Goal: Task Accomplishment & Management: Manage account settings

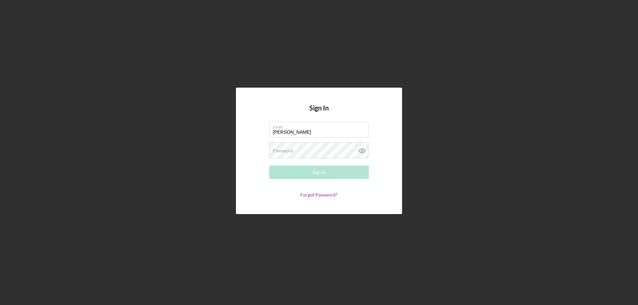
type input "[PERSON_NAME][EMAIL_ADDRESS][PERSON_NAME][DOMAIN_NAME]"
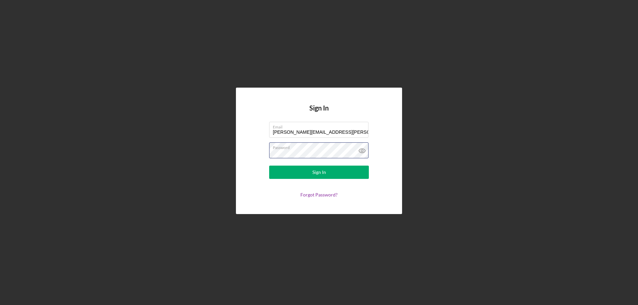
click at [269, 166] on button "Sign In" at bounding box center [319, 172] width 100 height 13
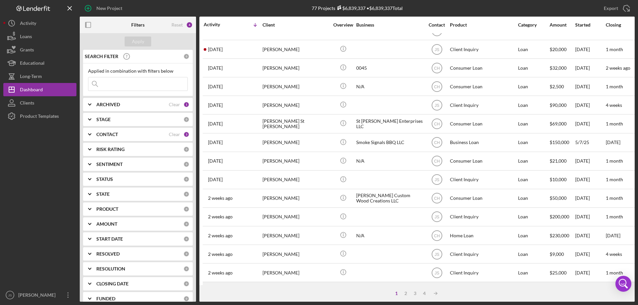
scroll to position [166, 0]
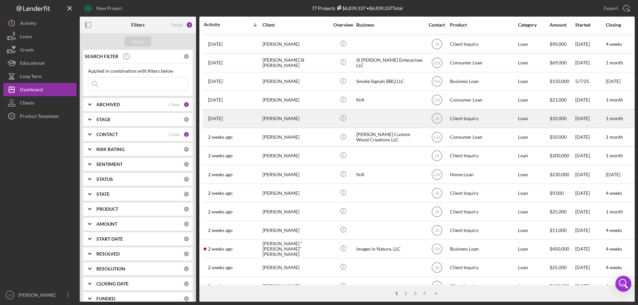
click at [377, 118] on div at bounding box center [389, 119] width 66 height 18
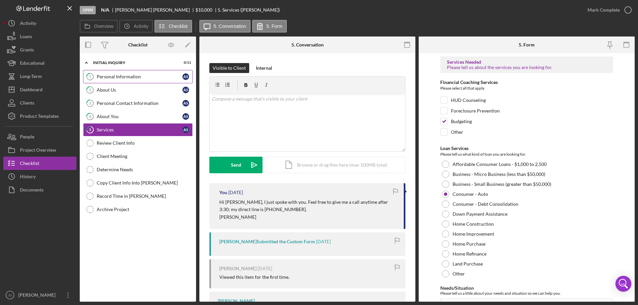
click at [134, 76] on div "Personal Information" at bounding box center [140, 76] width 86 height 5
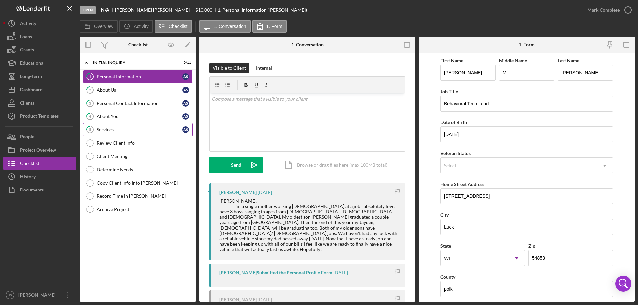
click at [137, 127] on div "Services" at bounding box center [140, 129] width 86 height 5
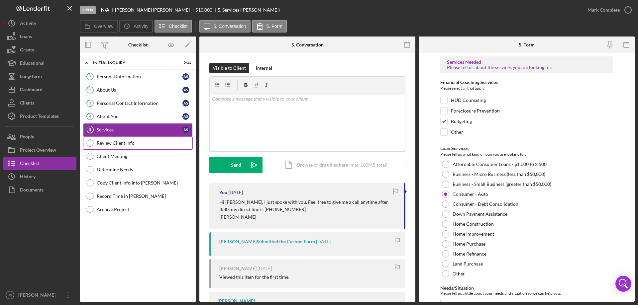
click at [148, 141] on div "Review Client Info" at bounding box center [145, 143] width 96 height 5
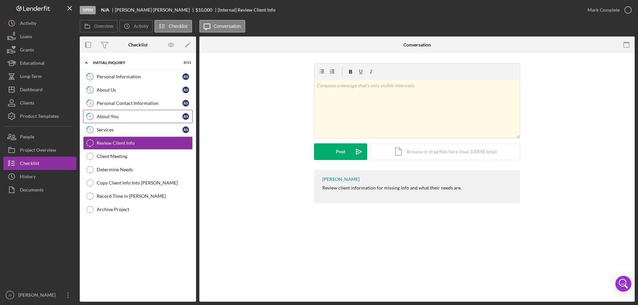
click at [139, 116] on div "About You" at bounding box center [140, 116] width 86 height 5
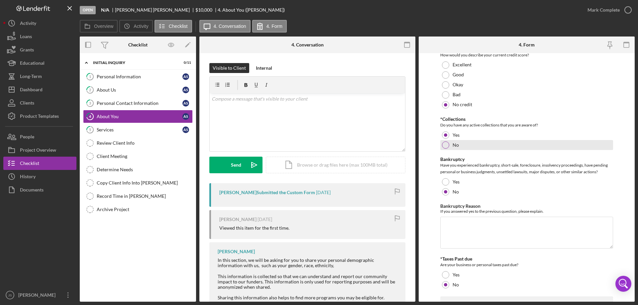
scroll to position [997, 0]
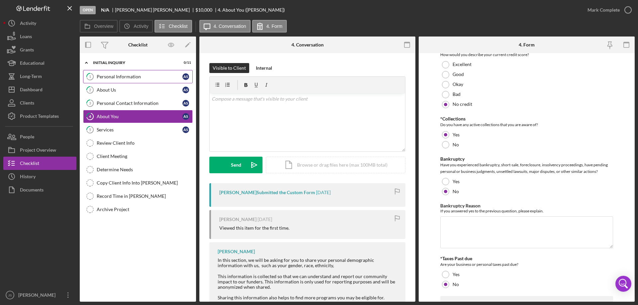
drag, startPoint x: 127, startPoint y: 76, endPoint x: 248, endPoint y: 81, distance: 121.1
click at [127, 75] on div "Personal Information" at bounding box center [140, 76] width 86 height 5
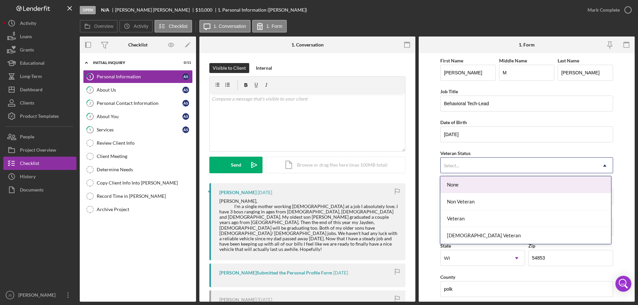
click at [535, 166] on div "Select..." at bounding box center [519, 165] width 156 height 15
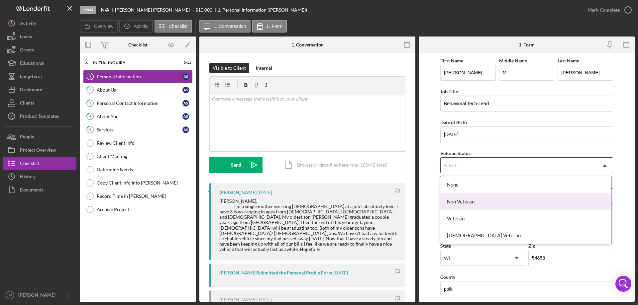
click at [504, 203] on div "Non Veteran" at bounding box center [525, 201] width 171 height 17
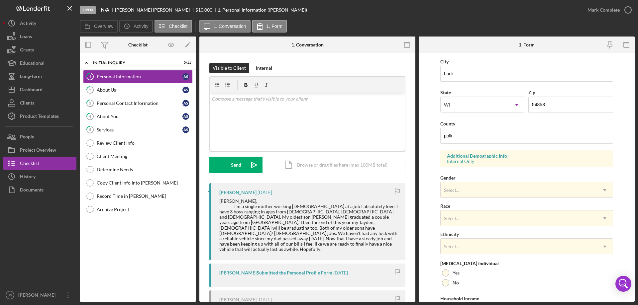
scroll to position [195, 0]
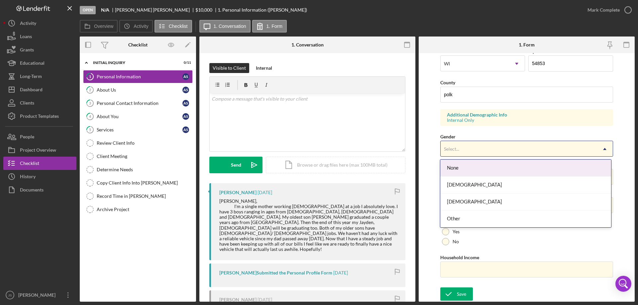
click at [494, 148] on div "Select..." at bounding box center [519, 149] width 156 height 15
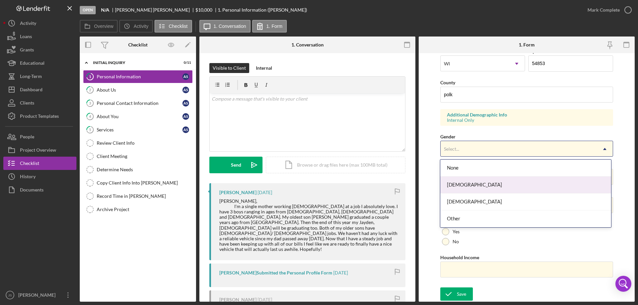
click at [469, 187] on div "[DEMOGRAPHIC_DATA]" at bounding box center [525, 185] width 171 height 17
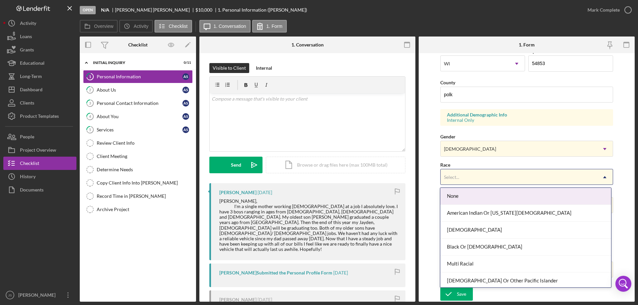
click at [481, 176] on div "Select..." at bounding box center [519, 177] width 156 height 15
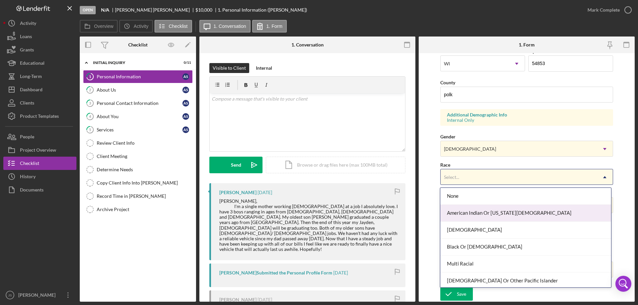
click at [480, 214] on div "American Indian Or [US_STATE][DEMOGRAPHIC_DATA]" at bounding box center [525, 213] width 171 height 17
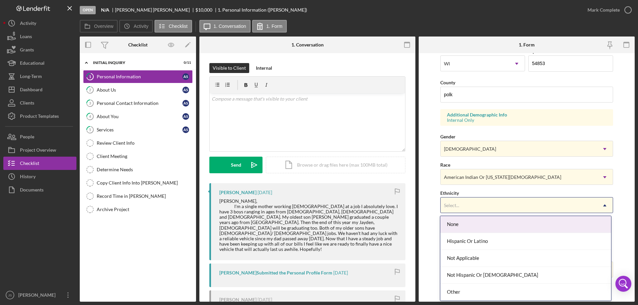
click at [542, 208] on div "Select..." at bounding box center [519, 205] width 156 height 15
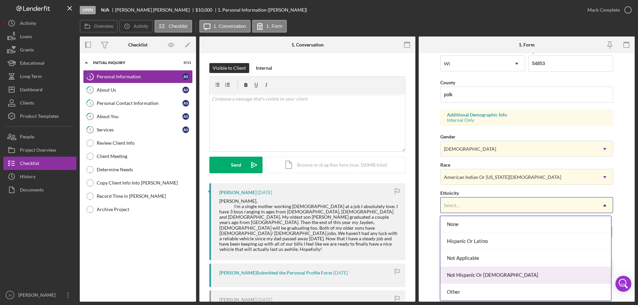
drag, startPoint x: 522, startPoint y: 274, endPoint x: 541, endPoint y: 233, distance: 45.8
click at [523, 273] on div "Not Hispanic Or [DEMOGRAPHIC_DATA]" at bounding box center [525, 275] width 171 height 17
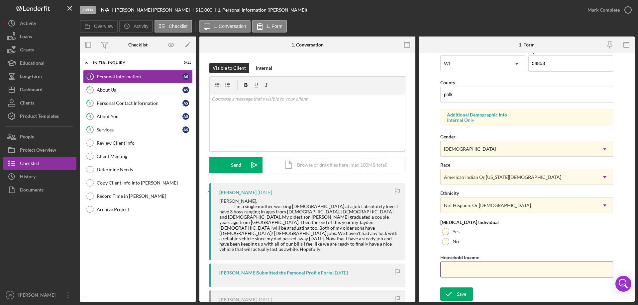
click at [464, 270] on input "Household Income" at bounding box center [526, 270] width 173 height 16
drag, startPoint x: 444, startPoint y: 242, endPoint x: 451, endPoint y: 246, distance: 8.1
click at [444, 242] on div at bounding box center [445, 241] width 7 height 7
drag, startPoint x: 472, startPoint y: 269, endPoint x: 545, endPoint y: 291, distance: 75.9
click at [472, 269] on input "Household Income" at bounding box center [526, 270] width 173 height 16
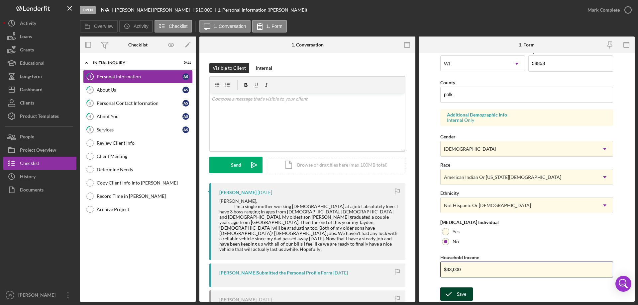
type input "$33,000"
click at [456, 291] on icon "submit" at bounding box center [448, 294] width 17 height 17
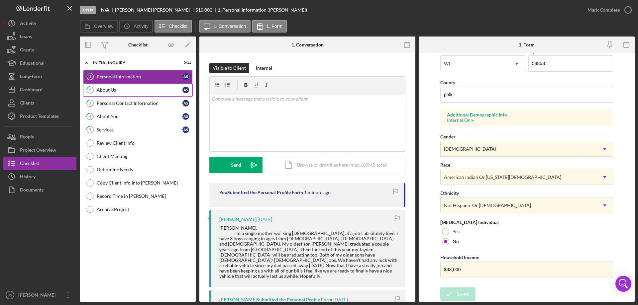
click at [116, 91] on div "About Us" at bounding box center [140, 89] width 86 height 5
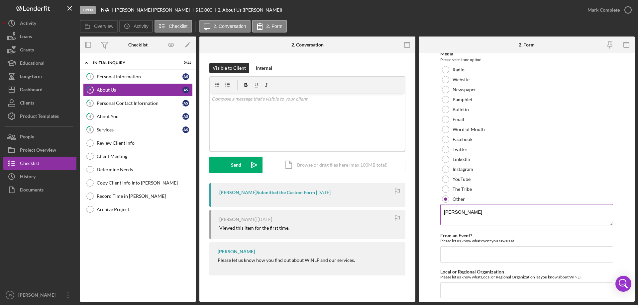
scroll to position [50, 0]
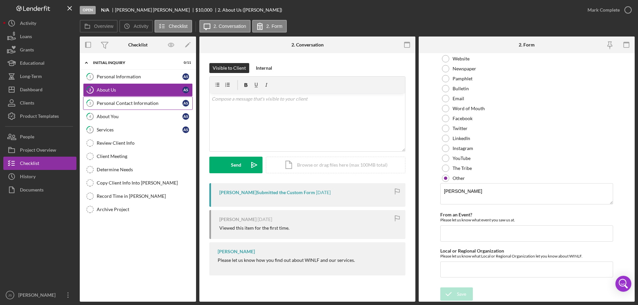
click at [118, 101] on link "3 Personal Contact Information A S" at bounding box center [138, 103] width 110 height 13
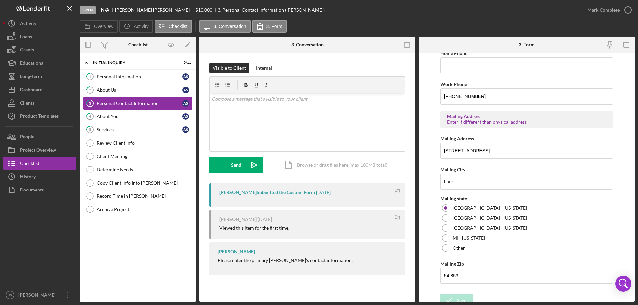
scroll to position [246, 0]
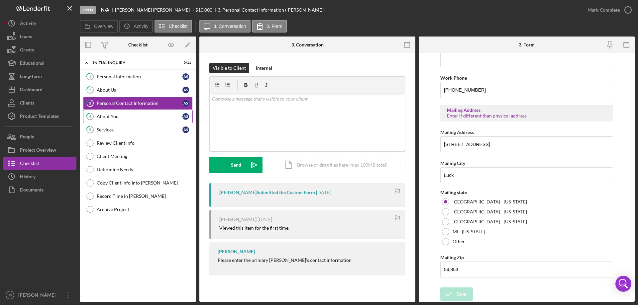
click at [135, 117] on div "About You" at bounding box center [140, 116] width 86 height 5
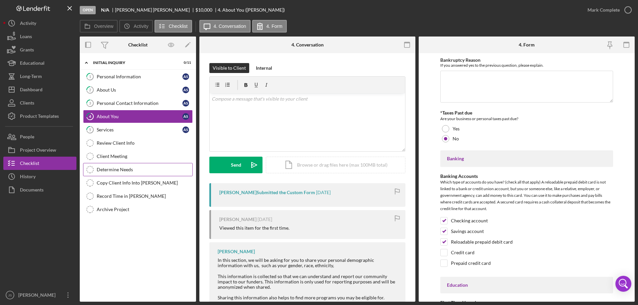
scroll to position [1163, 0]
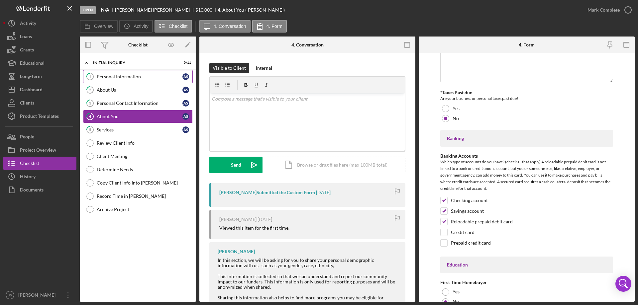
click at [151, 75] on div "Personal Information" at bounding box center [140, 76] width 86 height 5
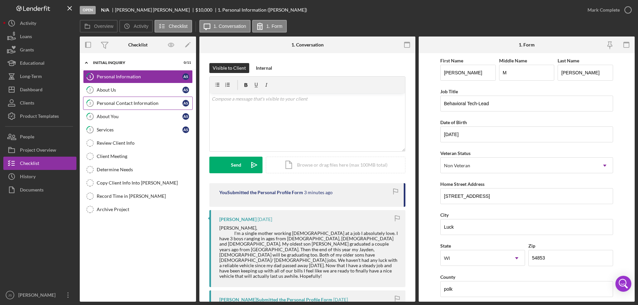
click at [157, 104] on div "Personal Contact Information" at bounding box center [140, 103] width 86 height 5
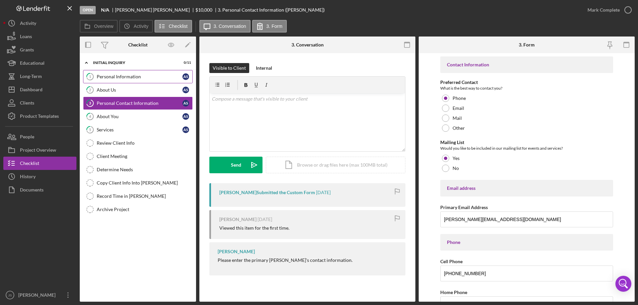
drag, startPoint x: 137, startPoint y: 75, endPoint x: 165, endPoint y: 75, distance: 27.9
click at [137, 75] on div "Personal Information" at bounding box center [140, 76] width 86 height 5
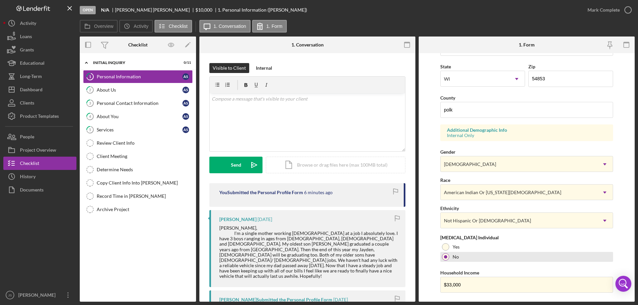
scroll to position [195, 0]
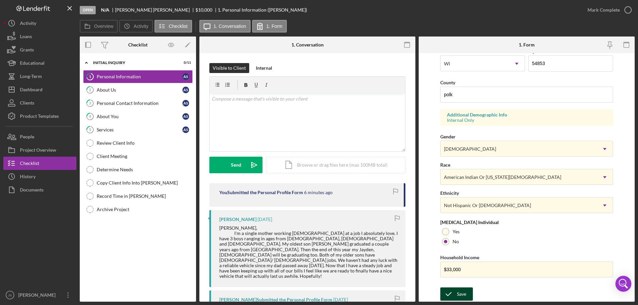
click at [460, 294] on div "Save" at bounding box center [461, 294] width 9 height 13
click at [626, 10] on icon "button" at bounding box center [628, 10] width 17 height 17
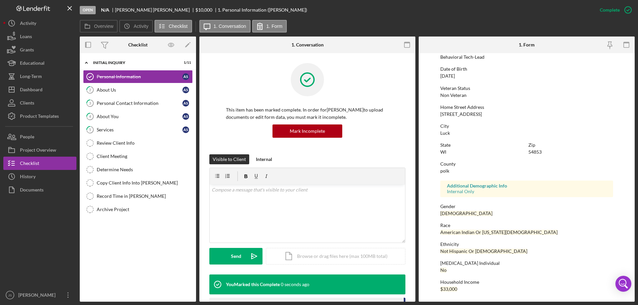
scroll to position [61, 0]
click at [118, 101] on div "Personal Contact Information" at bounding box center [140, 103] width 86 height 5
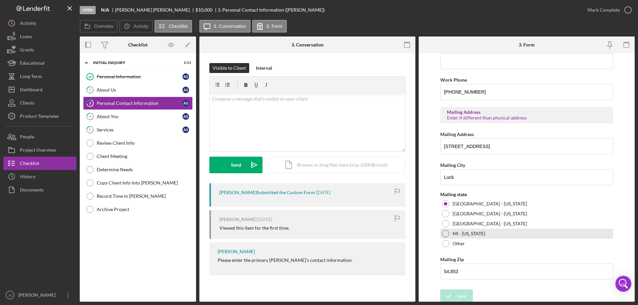
scroll to position [246, 0]
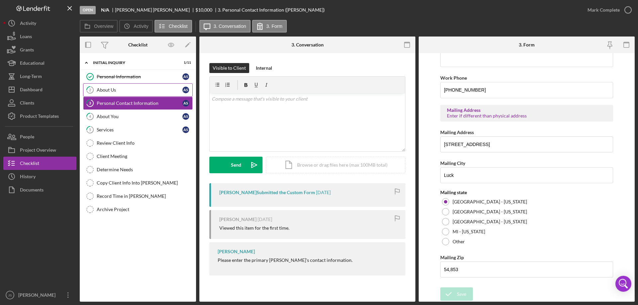
click at [102, 89] on div "About Us" at bounding box center [140, 89] width 86 height 5
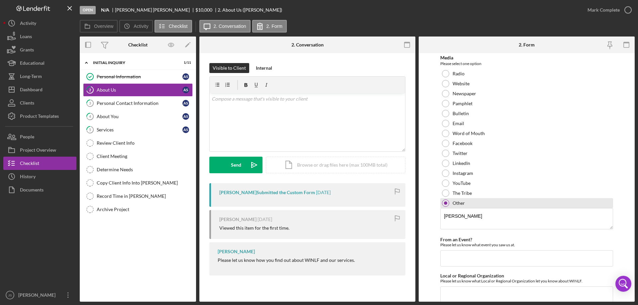
scroll to position [50, 0]
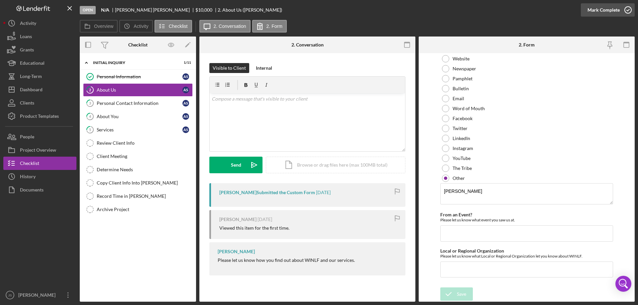
click at [627, 10] on icon "button" at bounding box center [628, 10] width 17 height 17
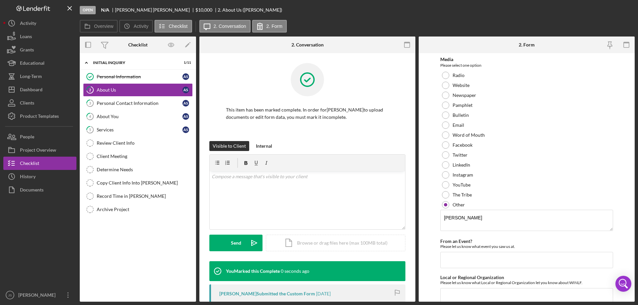
scroll to position [76, 0]
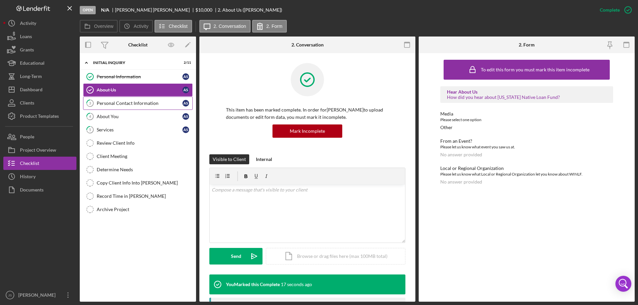
click at [126, 102] on div "Personal Contact Information" at bounding box center [140, 103] width 86 height 5
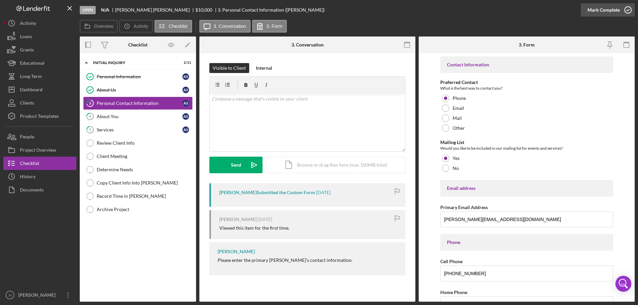
click at [628, 9] on icon "button" at bounding box center [628, 10] width 17 height 17
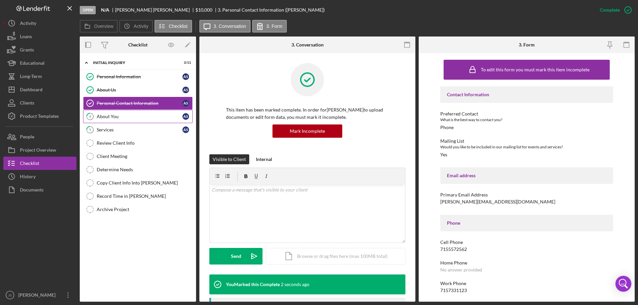
click at [126, 118] on div "About You" at bounding box center [140, 116] width 86 height 5
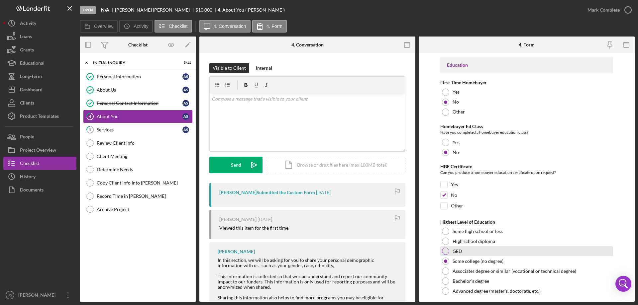
scroll to position [1382, 0]
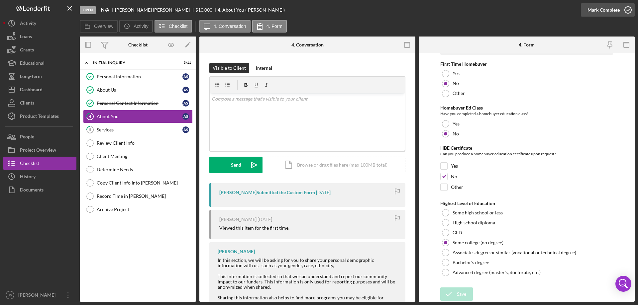
click at [628, 9] on icon "button" at bounding box center [628, 10] width 17 height 17
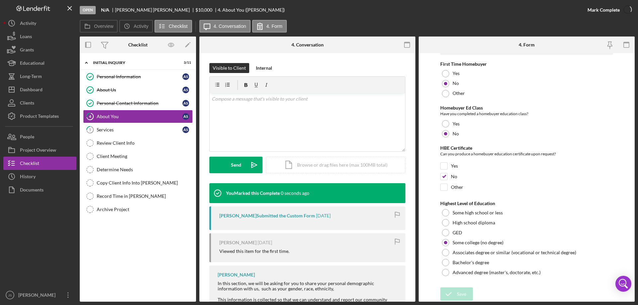
scroll to position [1409, 0]
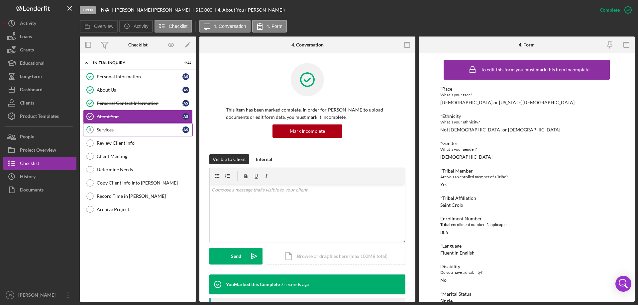
click at [128, 131] on div "Services" at bounding box center [140, 129] width 86 height 5
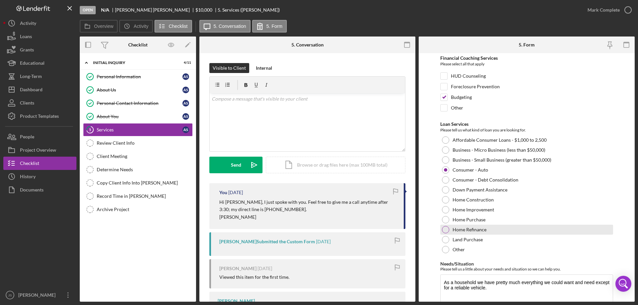
scroll to position [55, 0]
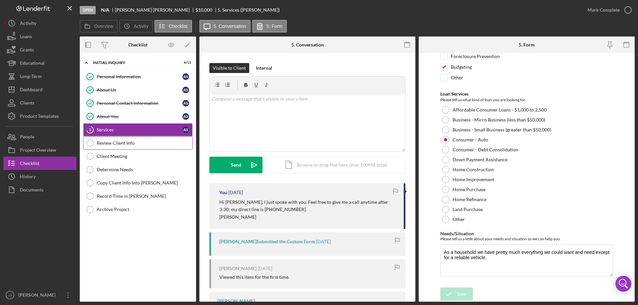
click at [153, 142] on div "Review Client Info" at bounding box center [145, 143] width 96 height 5
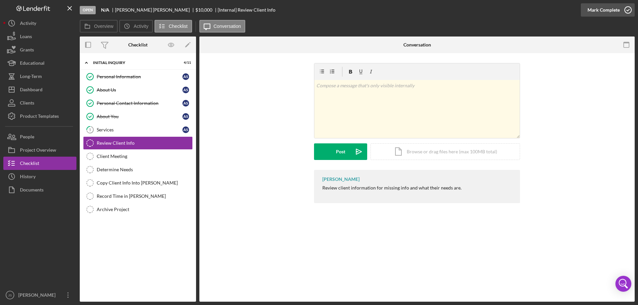
click at [629, 9] on icon "button" at bounding box center [628, 10] width 17 height 17
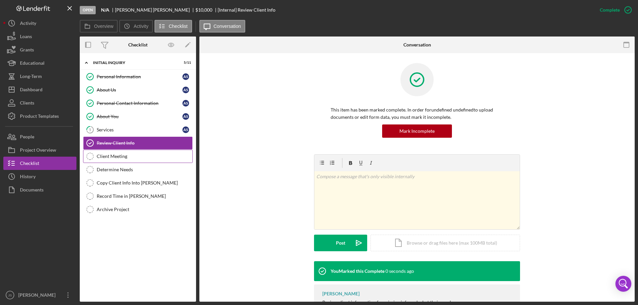
click at [143, 158] on div "Client Meeting" at bounding box center [145, 156] width 96 height 5
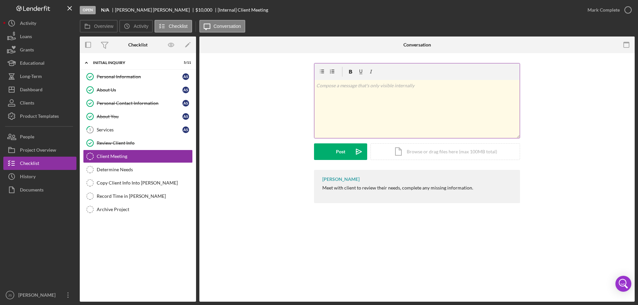
click at [356, 95] on div "v Color teal Color pink Remove color Add row above Add row below Add column bef…" at bounding box center [416, 109] width 205 height 58
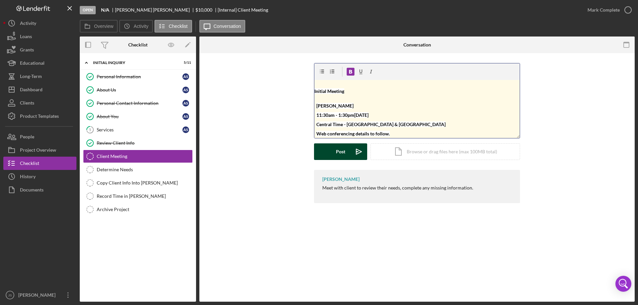
click at [338, 152] on div "Post" at bounding box center [340, 152] width 9 height 17
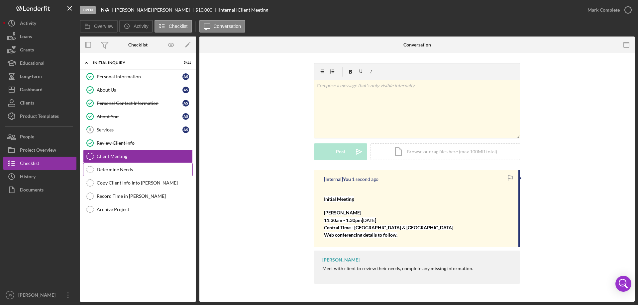
click at [121, 170] on div "Determine Needs" at bounding box center [145, 169] width 96 height 5
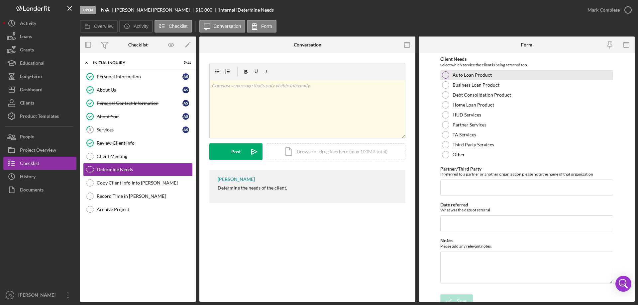
click at [446, 73] on div at bounding box center [445, 74] width 7 height 7
click at [458, 298] on div "Save" at bounding box center [461, 301] width 9 height 13
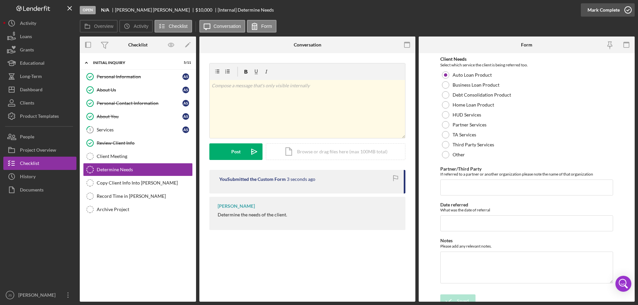
click at [631, 9] on icon "button" at bounding box center [628, 10] width 17 height 17
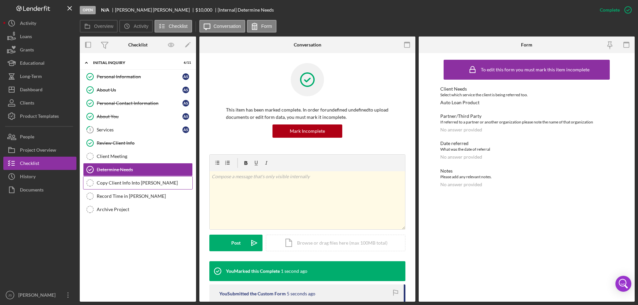
click at [131, 182] on div "Copy Client Info Into [PERSON_NAME]" at bounding box center [145, 182] width 96 height 5
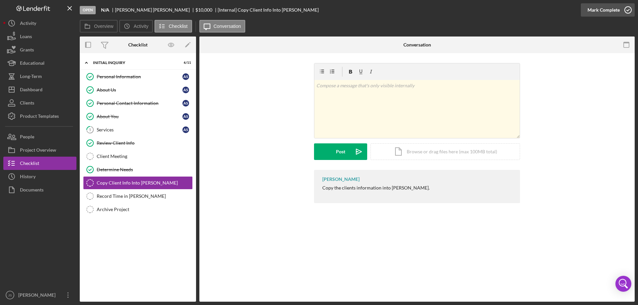
click at [628, 8] on icon "button" at bounding box center [628, 10] width 17 height 17
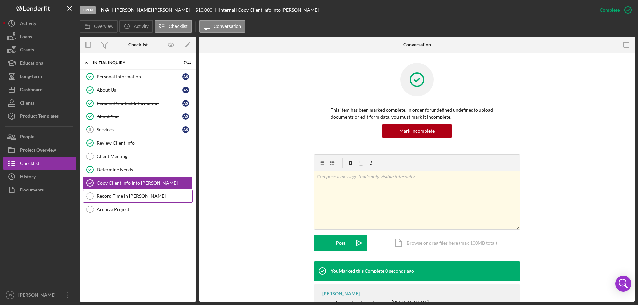
click at [125, 195] on div "Record Time in [PERSON_NAME]" at bounding box center [145, 196] width 96 height 5
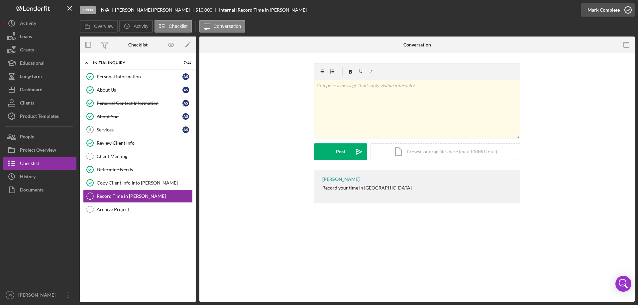
click at [629, 11] on icon "button" at bounding box center [628, 10] width 17 height 17
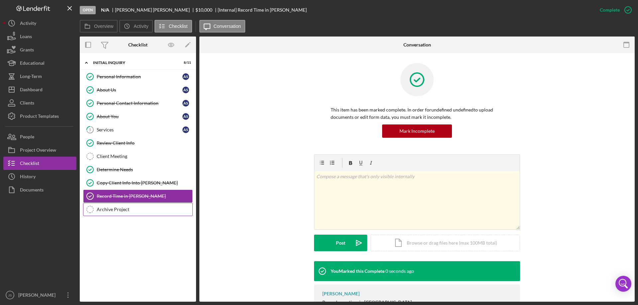
click at [110, 208] on div "Archive Project" at bounding box center [145, 209] width 96 height 5
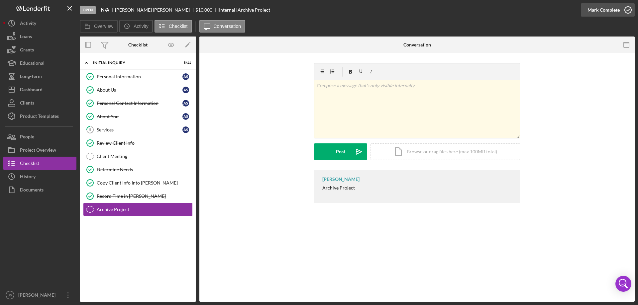
drag, startPoint x: 628, startPoint y: 9, endPoint x: 622, endPoint y: 14, distance: 8.1
click at [629, 9] on icon "button" at bounding box center [628, 10] width 17 height 17
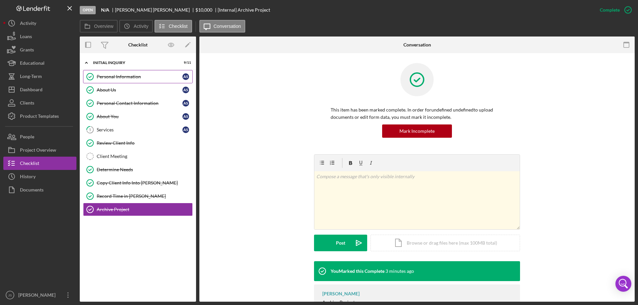
click at [132, 74] on div "Personal Information" at bounding box center [140, 76] width 86 height 5
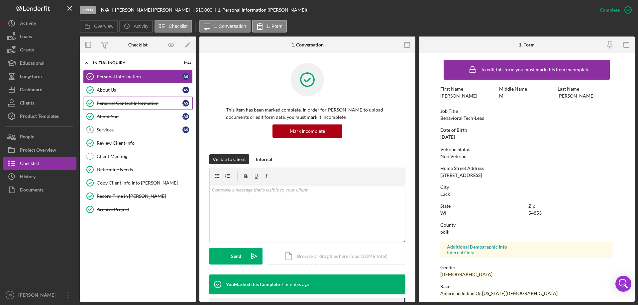
click at [127, 103] on div "Personal Contact Information" at bounding box center [140, 103] width 86 height 5
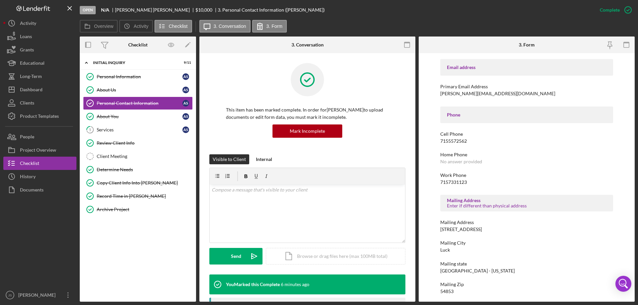
scroll to position [111, 0]
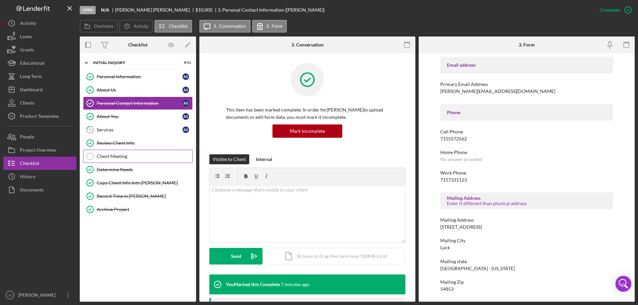
click at [113, 154] on div "Client Meeting" at bounding box center [145, 156] width 96 height 5
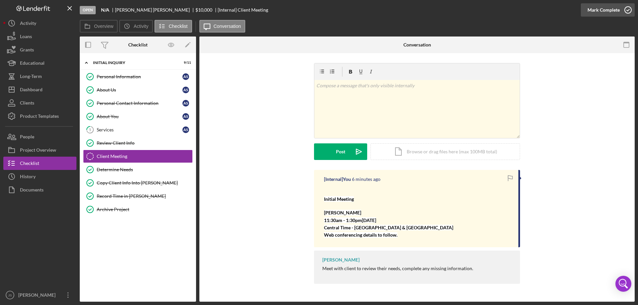
click at [629, 10] on icon "button" at bounding box center [628, 10] width 17 height 17
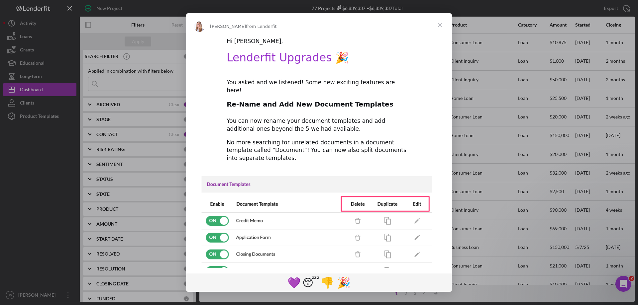
click at [438, 24] on span "Close" at bounding box center [440, 25] width 24 height 24
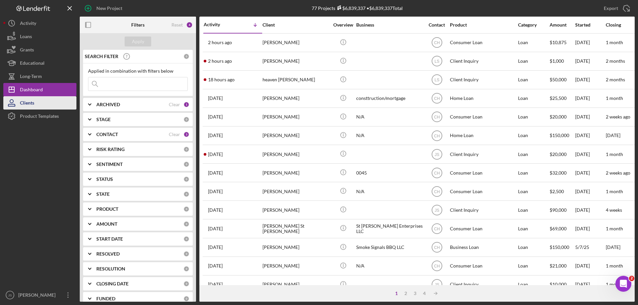
click at [32, 102] on div "Clients" at bounding box center [27, 103] width 14 height 15
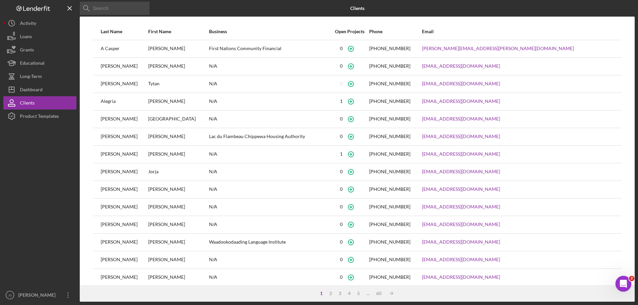
click at [116, 10] on input at bounding box center [115, 8] width 70 height 13
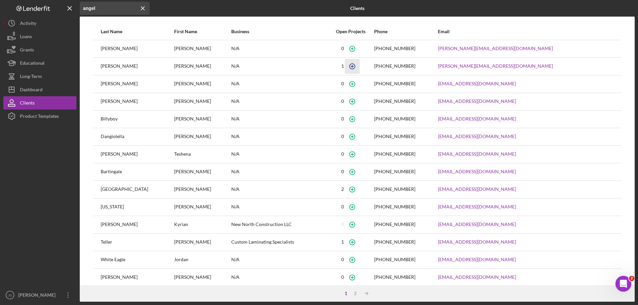
type input "angel"
click at [357, 64] on icon "button" at bounding box center [352, 66] width 15 height 15
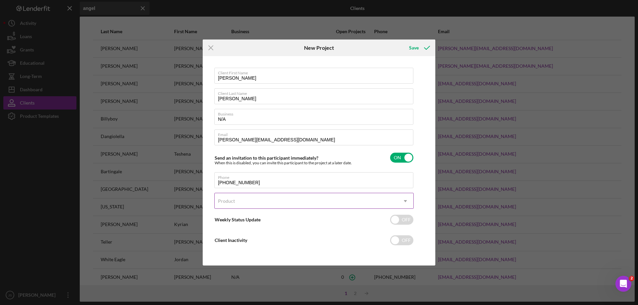
click at [294, 198] on div "Product" at bounding box center [306, 201] width 183 height 15
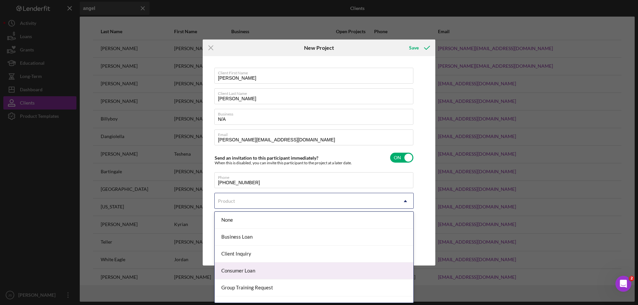
drag, startPoint x: 258, startPoint y: 269, endPoint x: 264, endPoint y: 267, distance: 6.3
click at [259, 269] on div "Consumer Loan" at bounding box center [314, 271] width 199 height 17
checkbox input "true"
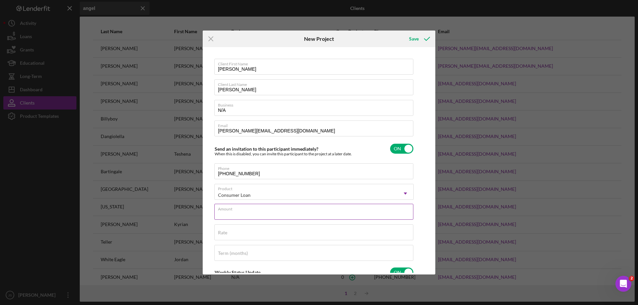
click at [281, 213] on input "Amount" at bounding box center [313, 212] width 199 height 16
click at [241, 235] on input "Rate" at bounding box center [313, 233] width 199 height 16
drag, startPoint x: 236, startPoint y: 213, endPoint x: 143, endPoint y: 211, distance: 93.4
click at [143, 211] on div "Icon/Menu Close New Project Save Client First Name Angela Client Last Name Seve…" at bounding box center [319, 152] width 638 height 305
type input "$15,000"
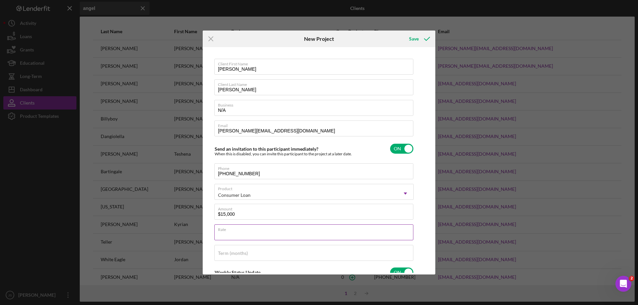
click at [251, 237] on input "Rate" at bounding box center [313, 233] width 199 height 16
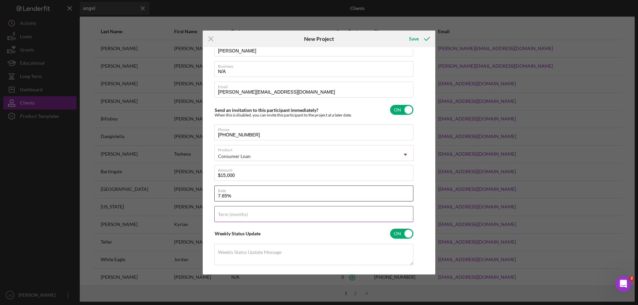
scroll to position [100, 0]
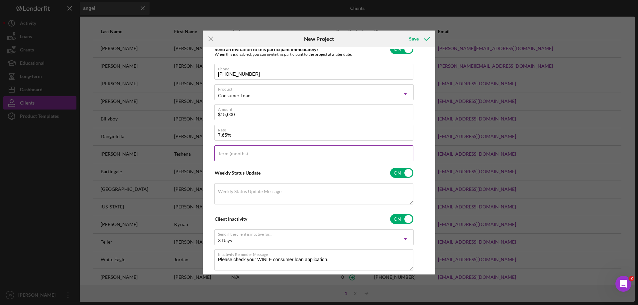
type input "7.650%"
click at [232, 157] on div "Term (months)" at bounding box center [313, 154] width 199 height 17
drag, startPoint x: 215, startPoint y: 152, endPoint x: 221, endPoint y: 153, distance: 6.1
click at [221, 153] on div "Term (months)" at bounding box center [313, 154] width 199 height 17
type input "60"
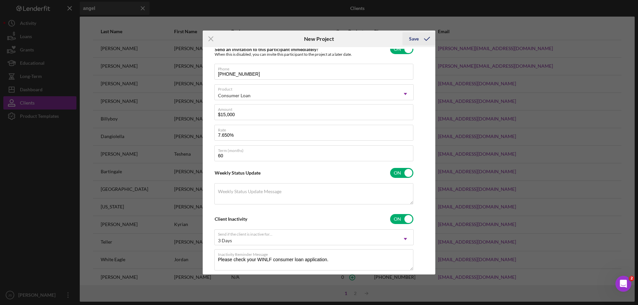
click at [411, 38] on div "Save" at bounding box center [414, 38] width 10 height 13
checkbox input "false"
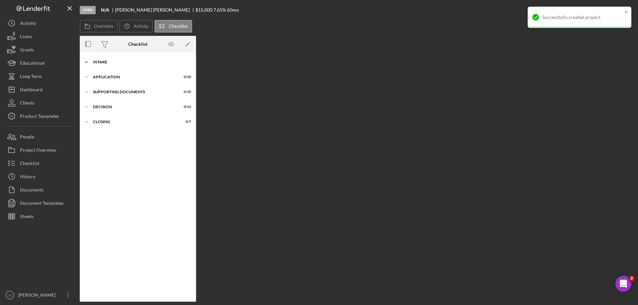
click at [85, 63] on icon "Icon/Expander" at bounding box center [86, 62] width 13 height 13
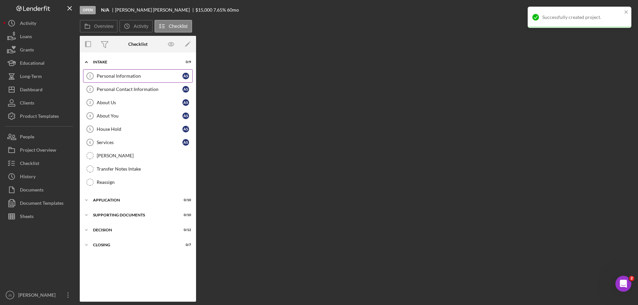
click at [108, 72] on link "Personal Information 1 Personal Information A S" at bounding box center [138, 75] width 110 height 13
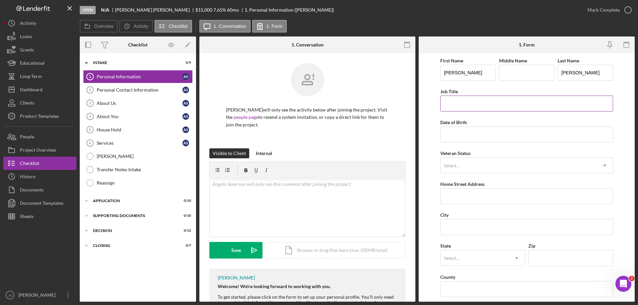
click at [453, 104] on input "Job Title" at bounding box center [526, 104] width 173 height 16
type input "Behavioral Tech-Lead"
type input "[DATE]"
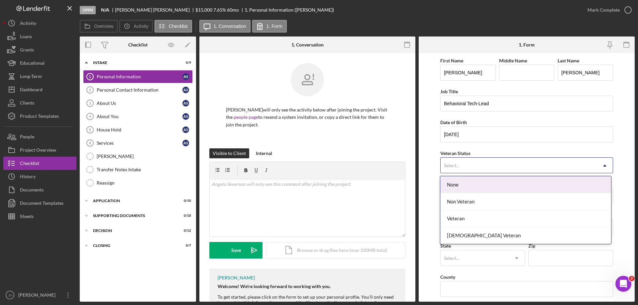
click at [515, 166] on div "Select..." at bounding box center [519, 165] width 156 height 15
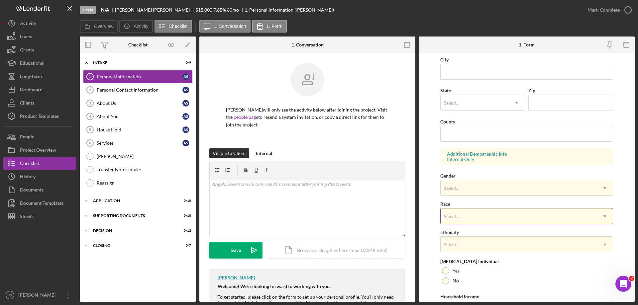
scroll to position [195, 0]
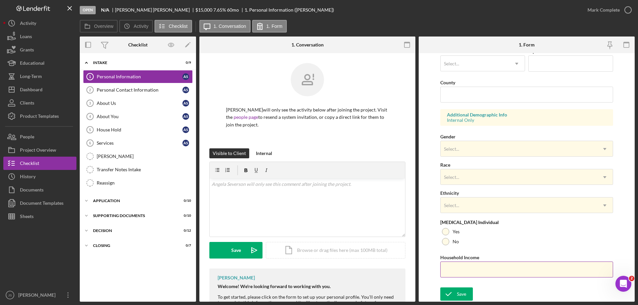
click at [471, 269] on input "Household Income" at bounding box center [526, 270] width 173 height 16
click at [459, 149] on div "Select..." at bounding box center [451, 149] width 17 height 5
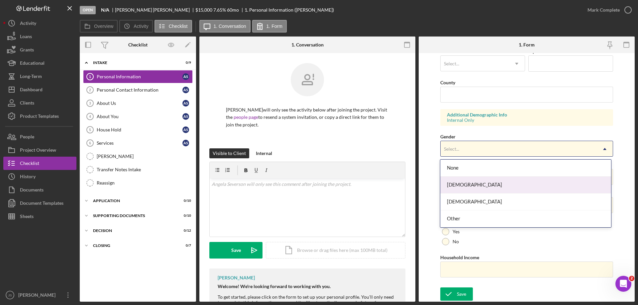
click at [465, 185] on div "[DEMOGRAPHIC_DATA]" at bounding box center [525, 185] width 171 height 17
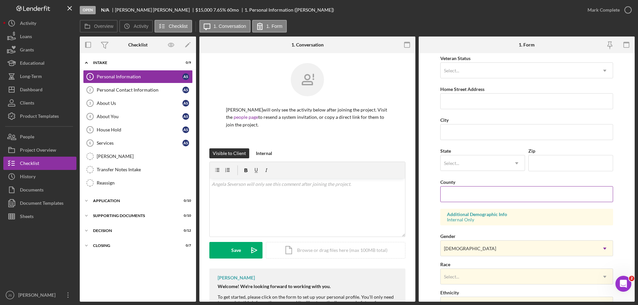
scroll to position [0, 0]
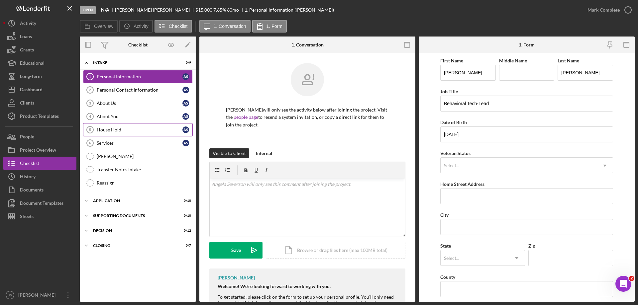
click at [124, 130] on div "House Hold" at bounding box center [140, 129] width 86 height 5
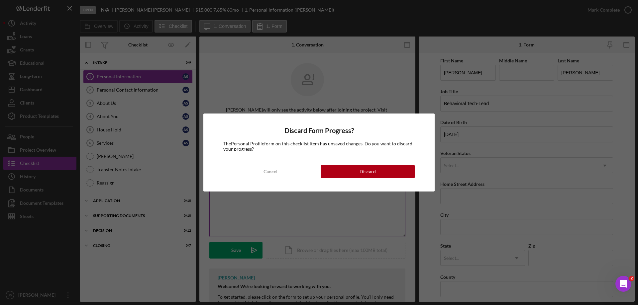
click at [255, 168] on button "Cancel" at bounding box center [270, 171] width 94 height 13
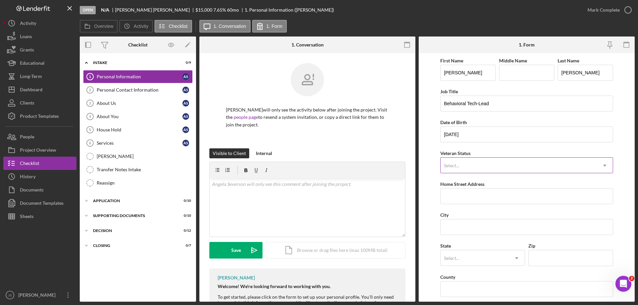
click at [457, 165] on div "Select..." at bounding box center [451, 165] width 15 height 5
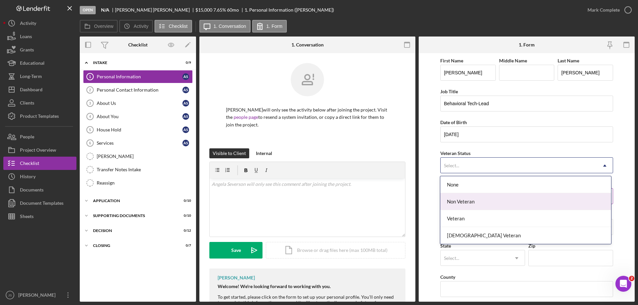
click at [473, 204] on div "Non Veteran" at bounding box center [525, 201] width 171 height 17
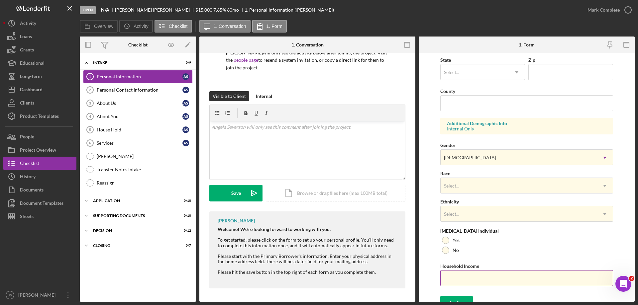
scroll to position [195, 0]
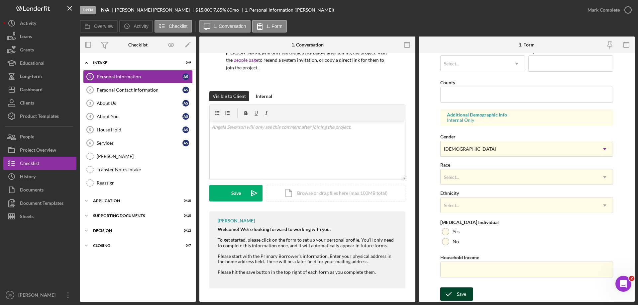
click at [462, 294] on div "Save" at bounding box center [461, 294] width 9 height 13
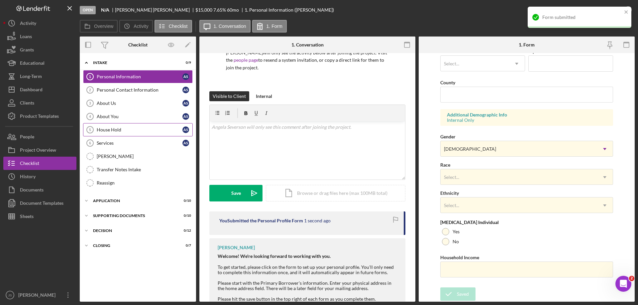
drag, startPoint x: 126, startPoint y: 130, endPoint x: 146, endPoint y: 131, distance: 19.6
click at [127, 130] on div "House Hold" at bounding box center [140, 129] width 86 height 5
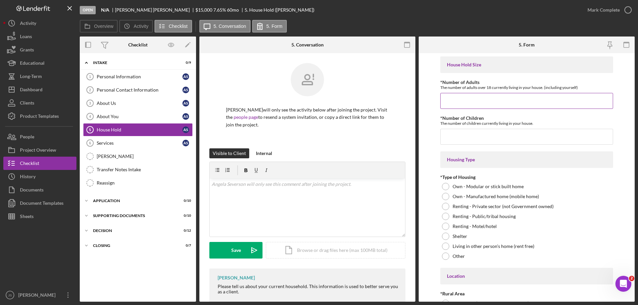
click at [449, 103] on input "*Number of Adults" at bounding box center [526, 101] width 173 height 16
type input "2"
click at [457, 140] on input "*Number of Children" at bounding box center [526, 137] width 173 height 16
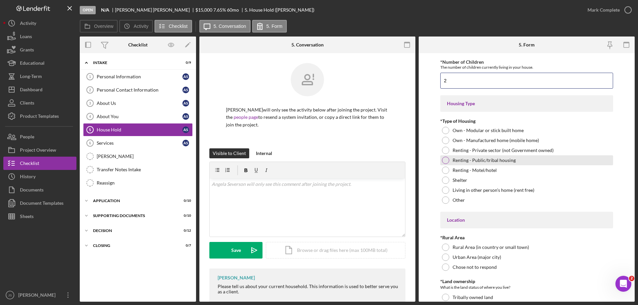
scroll to position [66, 0]
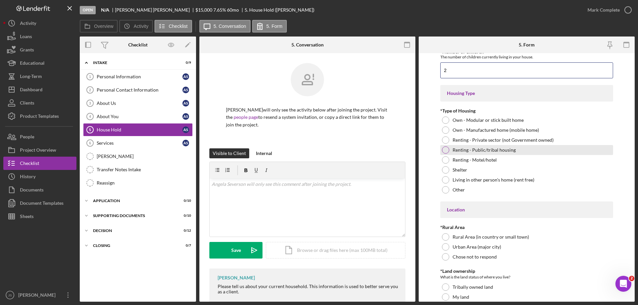
type input "2"
drag, startPoint x: 443, startPoint y: 147, endPoint x: 457, endPoint y: 149, distance: 13.8
click at [444, 147] on div at bounding box center [445, 150] width 7 height 7
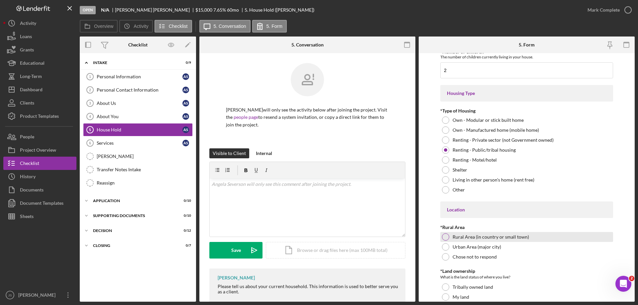
scroll to position [133, 0]
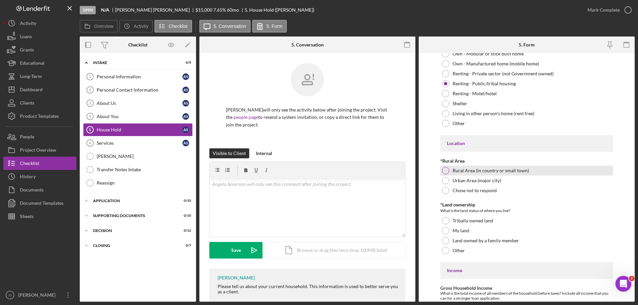
click at [446, 171] on div at bounding box center [445, 170] width 7 height 7
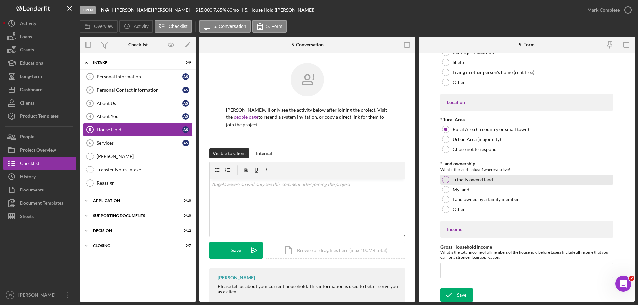
scroll to position [175, 0]
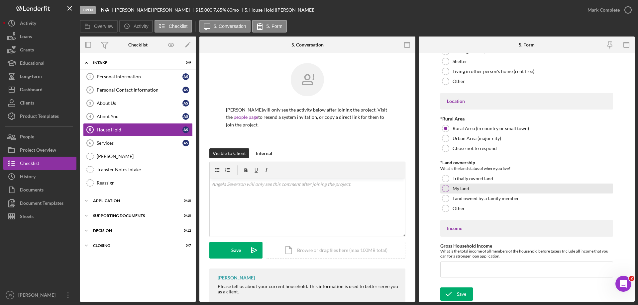
drag, startPoint x: 446, startPoint y: 178, endPoint x: 492, endPoint y: 188, distance: 47.1
click at [446, 178] on div at bounding box center [445, 178] width 7 height 7
drag, startPoint x: 454, startPoint y: 270, endPoint x: 457, endPoint y: 274, distance: 4.6
click at [456, 270] on input "Gross Household Income" at bounding box center [526, 270] width 173 height 16
type input "$33,000"
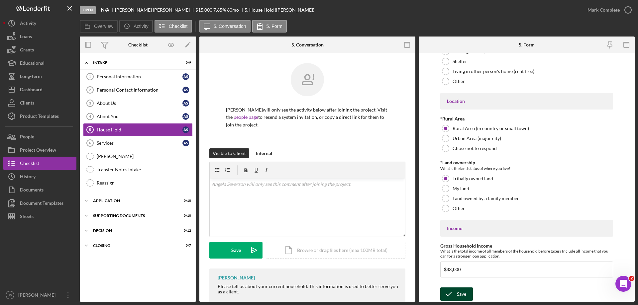
click at [457, 294] on div "Save" at bounding box center [461, 294] width 9 height 13
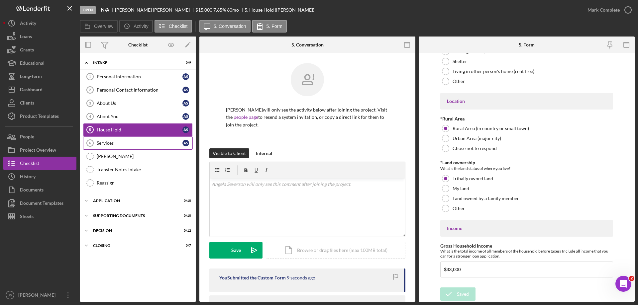
click at [122, 144] on div "Services" at bounding box center [140, 143] width 86 height 5
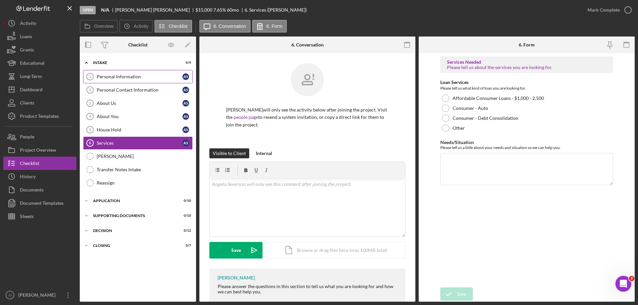
click at [155, 74] on div "Personal Information" at bounding box center [140, 76] width 86 height 5
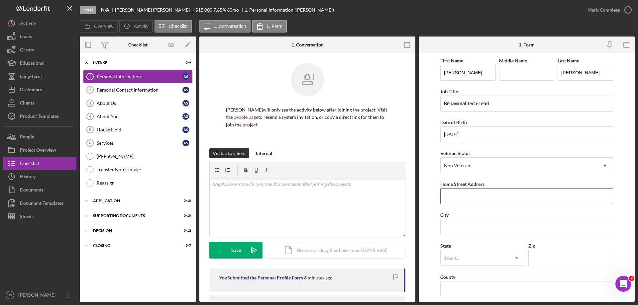
click at [462, 198] on input "Home Street Address" at bounding box center [526, 196] width 173 height 16
type input "[STREET_ADDRESS]"
click at [470, 228] on input "City" at bounding box center [526, 227] width 173 height 16
type input "Luck"
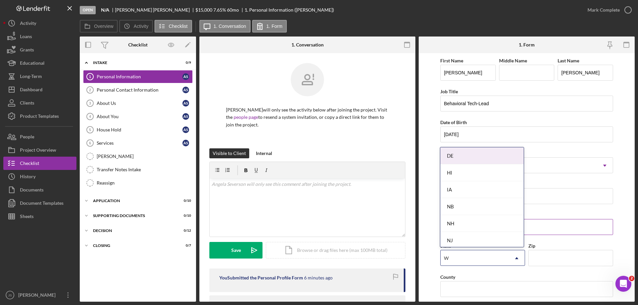
type input "Wi"
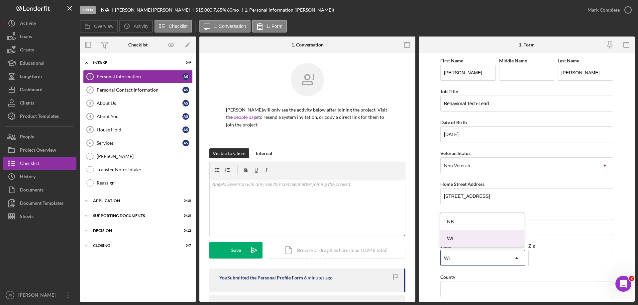
click at [481, 238] on div "WI" at bounding box center [481, 238] width 83 height 17
click at [547, 263] on input "Zip" at bounding box center [570, 258] width 85 height 16
type input "54853"
click at [473, 291] on input "County" at bounding box center [526, 290] width 173 height 16
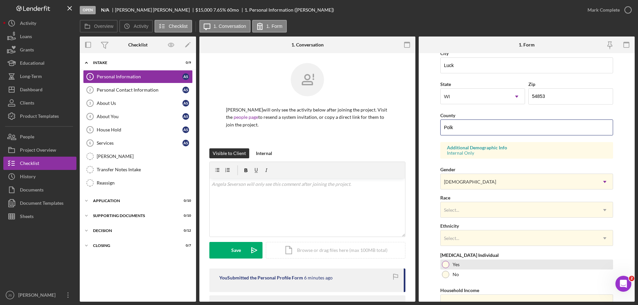
scroll to position [166, 0]
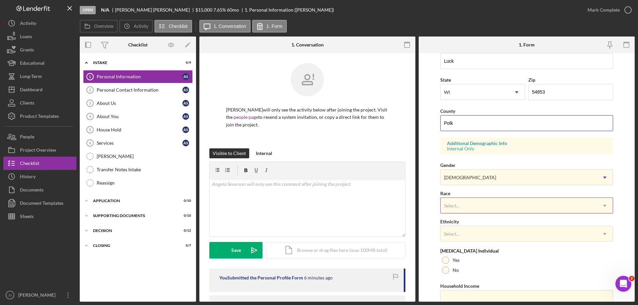
type input "Polk"
click at [498, 209] on div "Select..." at bounding box center [519, 205] width 156 height 15
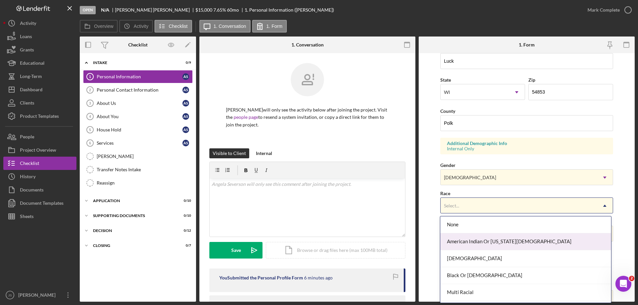
click at [493, 241] on div "American Indian Or [US_STATE][DEMOGRAPHIC_DATA]" at bounding box center [525, 242] width 171 height 17
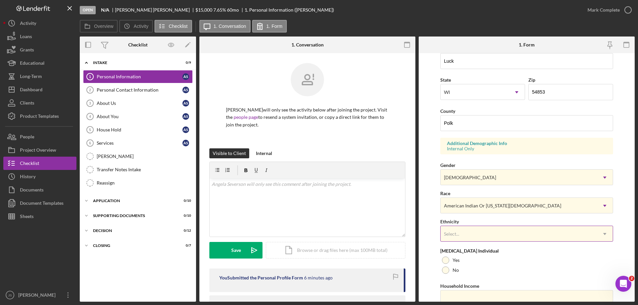
click at [486, 229] on div "Select..." at bounding box center [519, 234] width 156 height 15
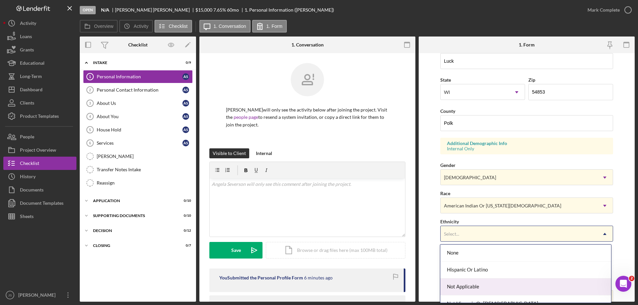
scroll to position [27, 0]
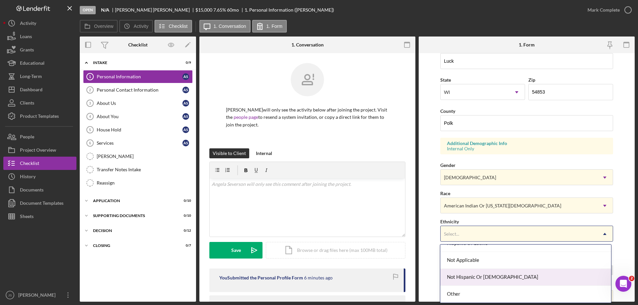
click at [487, 275] on div "Not Hispanic Or [DEMOGRAPHIC_DATA]" at bounding box center [525, 277] width 171 height 17
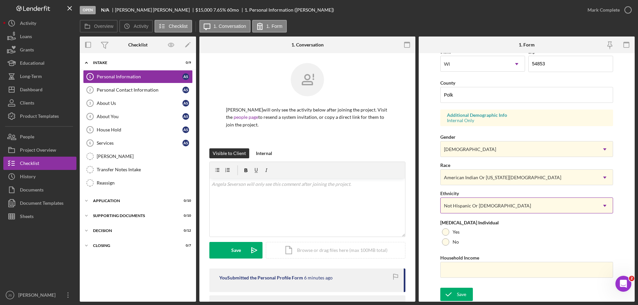
scroll to position [195, 0]
click at [445, 231] on div at bounding box center [445, 231] width 7 height 7
drag, startPoint x: 453, startPoint y: 269, endPoint x: 448, endPoint y: 270, distance: 4.6
click at [453, 269] on input "Household Income" at bounding box center [526, 270] width 173 height 16
type input "$33,000"
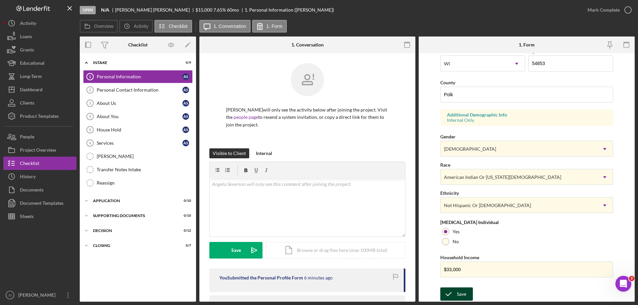
click at [457, 296] on div "Save" at bounding box center [461, 294] width 9 height 13
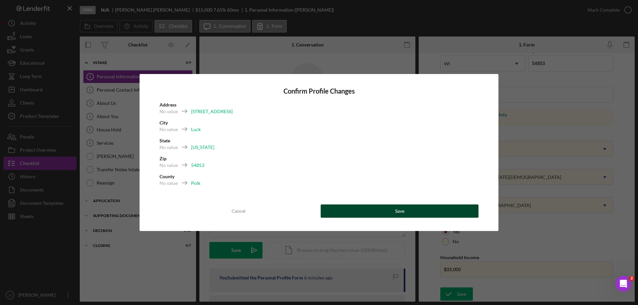
click at [424, 205] on button "Save" at bounding box center [400, 211] width 158 height 13
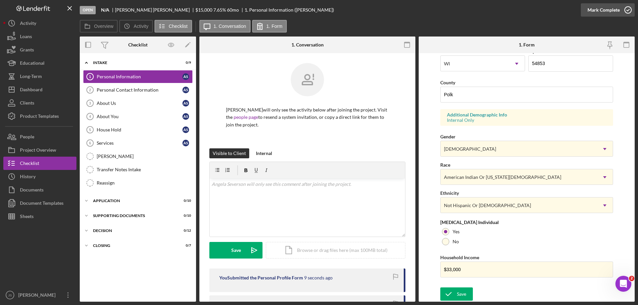
click at [631, 10] on icon "button" at bounding box center [628, 10] width 17 height 17
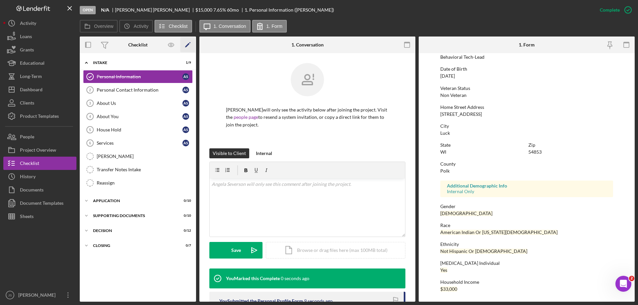
scroll to position [61, 0]
click at [136, 89] on div "Personal Contact Information" at bounding box center [140, 89] width 86 height 5
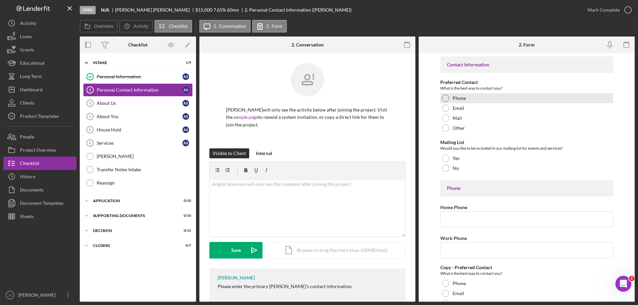
click at [446, 99] on div at bounding box center [445, 98] width 7 height 7
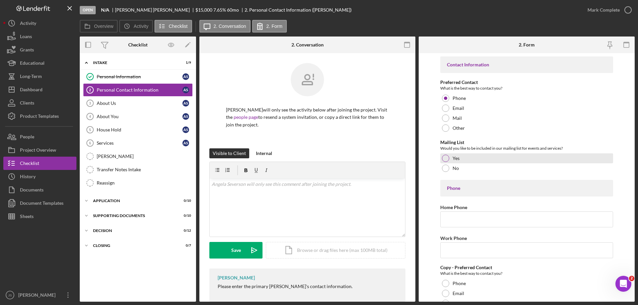
click at [444, 157] on div at bounding box center [445, 158] width 7 height 7
click at [449, 221] on input "Home Phone" at bounding box center [526, 220] width 173 height 16
type input "[PHONE_NUMBER]"
click at [453, 254] on input "Work Phone" at bounding box center [526, 251] width 173 height 16
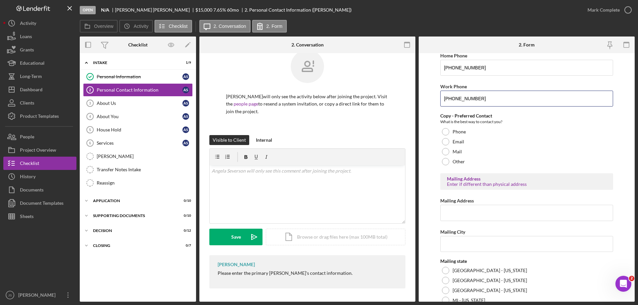
scroll to position [166, 0]
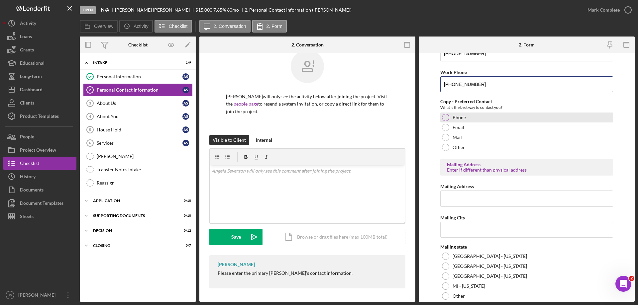
type input "[PHONE_NUMBER]"
click at [445, 117] on div at bounding box center [445, 117] width 7 height 7
click at [464, 198] on input "Mailing Address" at bounding box center [526, 199] width 173 height 16
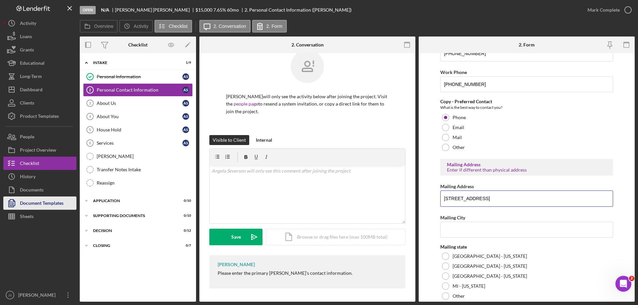
type input "589 221st Ave"
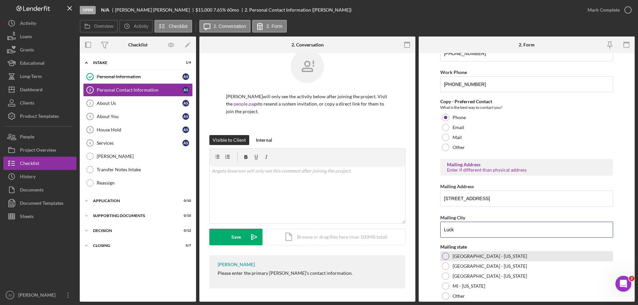
type input "Luck"
click at [446, 256] on div at bounding box center [445, 256] width 7 height 7
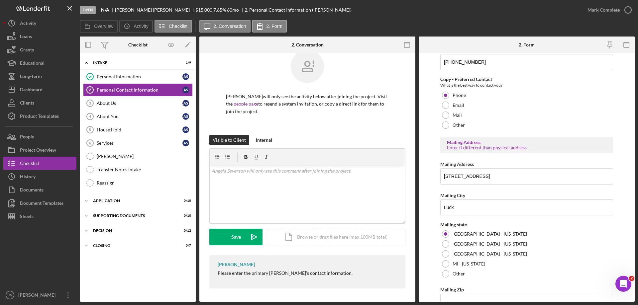
scroll to position [221, 0]
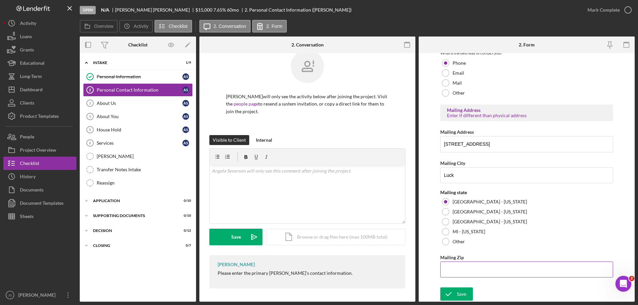
click at [471, 270] on input "Mailing Zip" at bounding box center [526, 270] width 173 height 16
type input "54,853"
click at [456, 293] on icon "submit" at bounding box center [448, 294] width 17 height 17
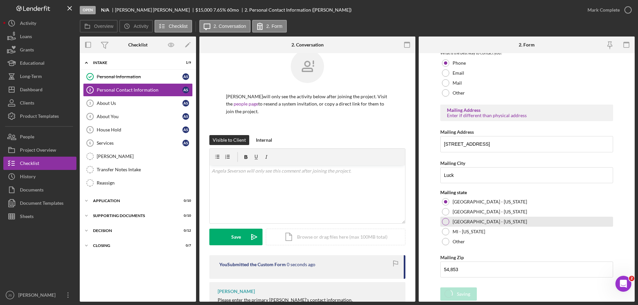
scroll to position [0, 0]
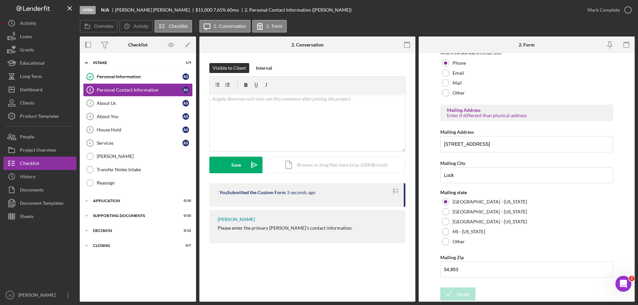
click at [498, 17] on div "Open N/A Angela Severson $15,000 $15,000 7.65 % 60 mo 2. Personal Contact Infor…" at bounding box center [330, 10] width 501 height 20
click at [626, 10] on icon "button" at bounding box center [628, 10] width 17 height 17
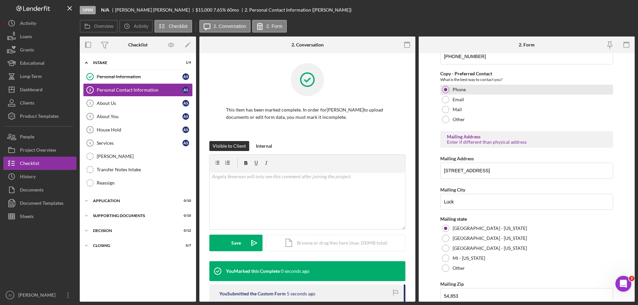
scroll to position [247, 0]
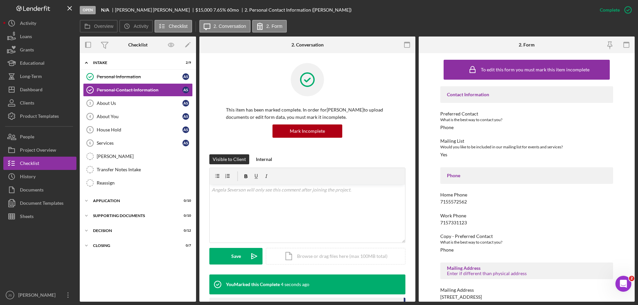
drag, startPoint x: 101, startPoint y: 101, endPoint x: 244, endPoint y: 122, distance: 144.7
click at [102, 101] on div "About Us" at bounding box center [140, 103] width 86 height 5
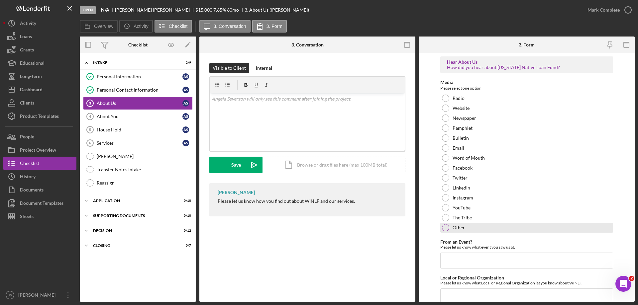
click at [443, 226] on div at bounding box center [445, 227] width 7 height 7
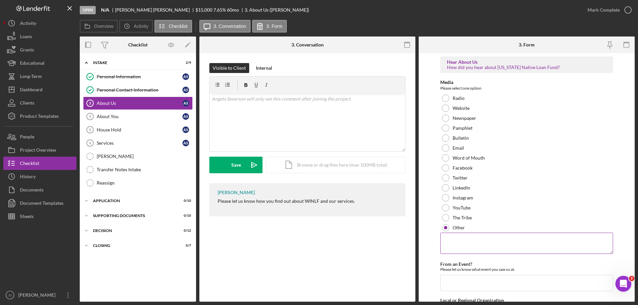
click at [458, 247] on textarea at bounding box center [526, 243] width 173 height 21
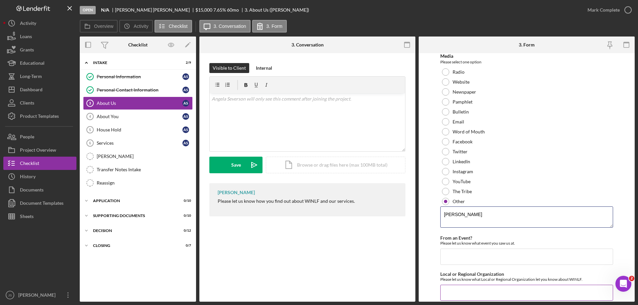
scroll to position [50, 0]
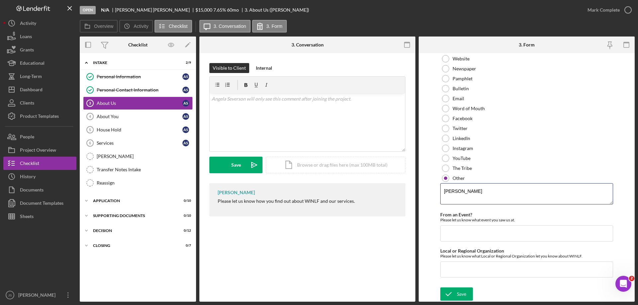
type textarea "[PERSON_NAME]"
click at [460, 296] on div "Save" at bounding box center [461, 294] width 9 height 13
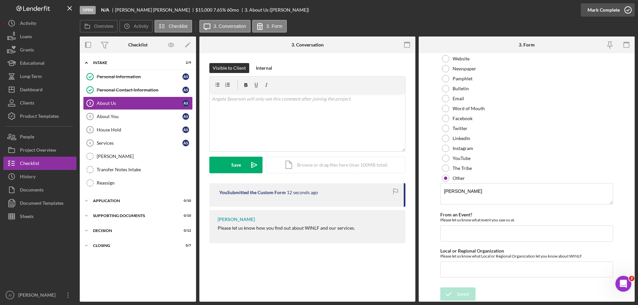
click at [629, 10] on icon "button" at bounding box center [628, 10] width 17 height 17
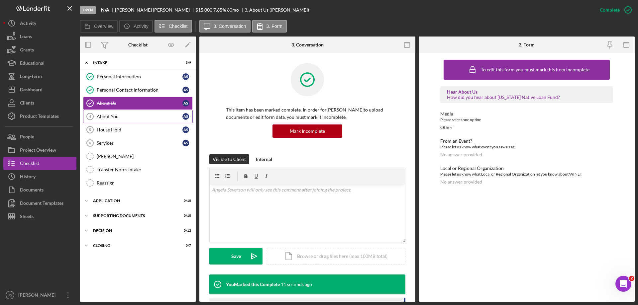
click at [122, 118] on div "About You" at bounding box center [140, 116] width 86 height 5
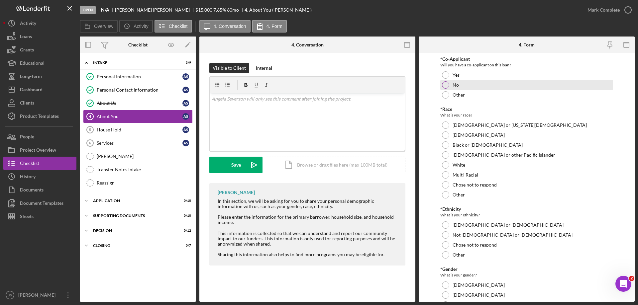
click at [444, 84] on div at bounding box center [445, 84] width 7 height 7
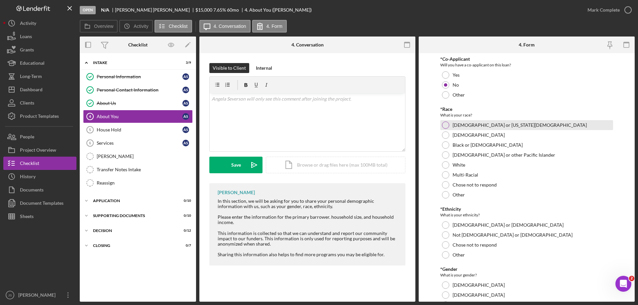
click at [445, 125] on div at bounding box center [445, 125] width 7 height 7
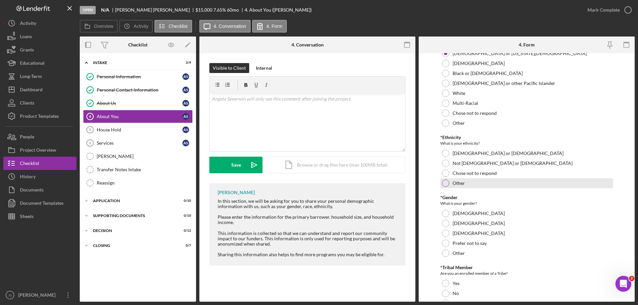
scroll to position [100, 0]
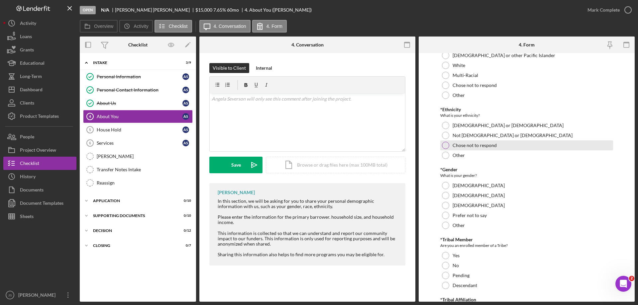
drag, startPoint x: 444, startPoint y: 135, endPoint x: 444, endPoint y: 145, distance: 9.6
click at [444, 135] on div at bounding box center [445, 135] width 7 height 7
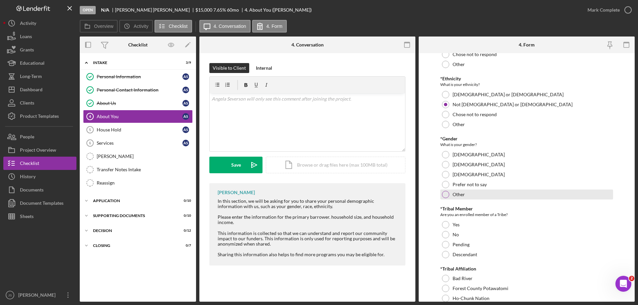
scroll to position [166, 0]
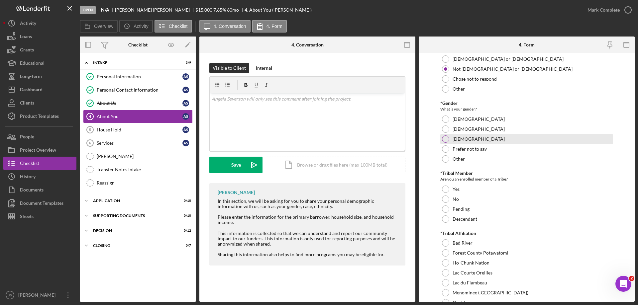
drag, startPoint x: 445, startPoint y: 118, endPoint x: 481, endPoint y: 137, distance: 40.6
click at [445, 118] on div at bounding box center [445, 119] width 7 height 7
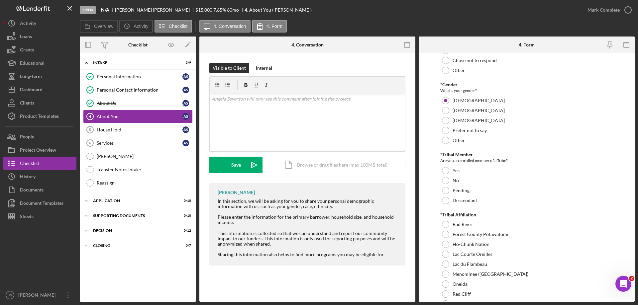
scroll to position [233, 0]
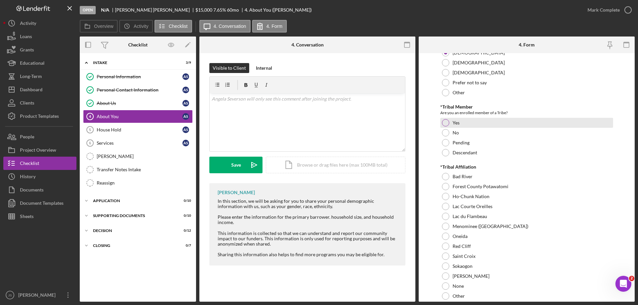
click at [446, 122] on div at bounding box center [445, 122] width 7 height 7
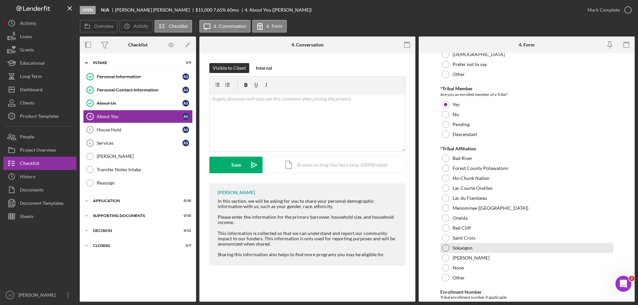
scroll to position [266, 0]
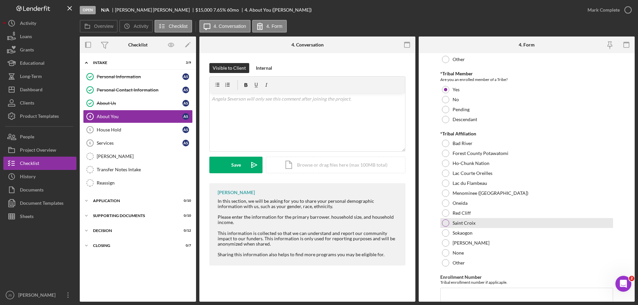
click at [445, 224] on div at bounding box center [445, 223] width 7 height 7
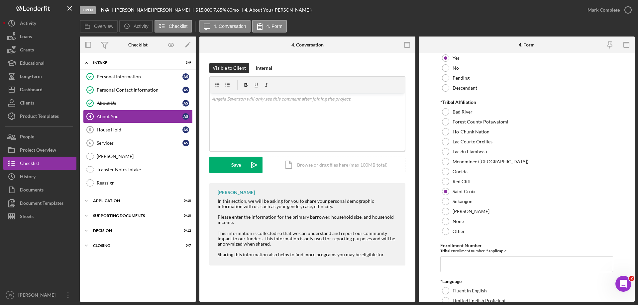
scroll to position [366, 0]
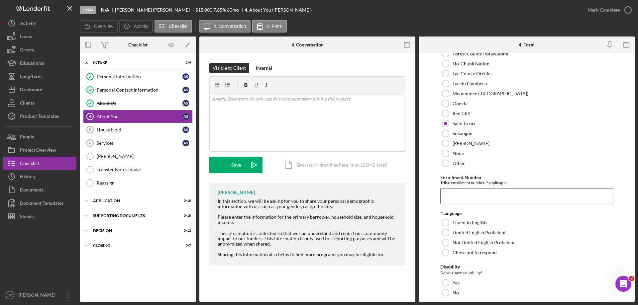
drag, startPoint x: 454, startPoint y: 198, endPoint x: 450, endPoint y: 197, distance: 4.5
click at [455, 198] on input "Enrollment Number" at bounding box center [526, 196] width 173 height 16
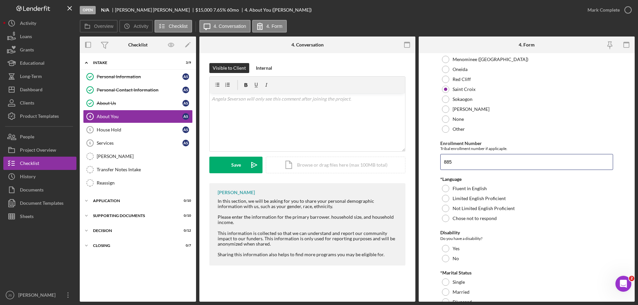
scroll to position [432, 0]
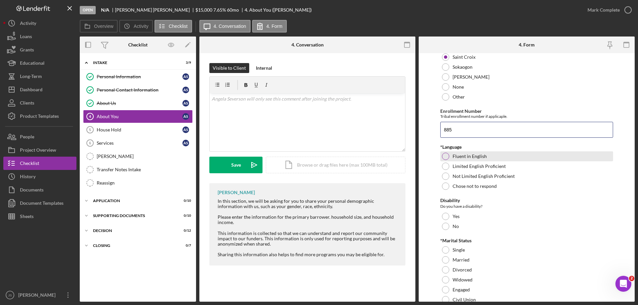
type input "885"
click at [443, 157] on div at bounding box center [445, 156] width 7 height 7
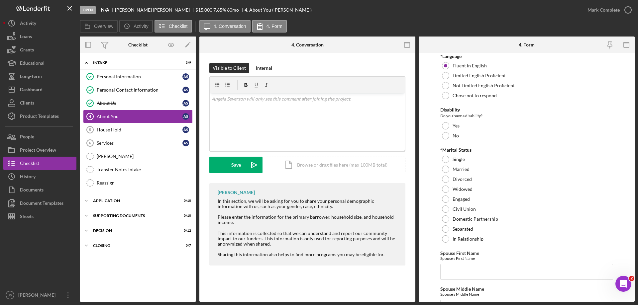
scroll to position [532, 0]
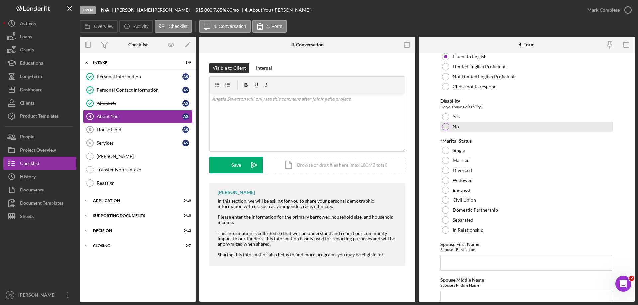
click at [445, 127] on div at bounding box center [445, 126] width 7 height 7
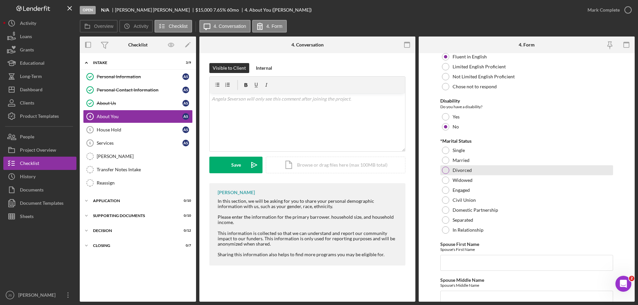
drag, startPoint x: 445, startPoint y: 151, endPoint x: 521, endPoint y: 170, distance: 77.9
click at [446, 151] on div at bounding box center [445, 150] width 7 height 7
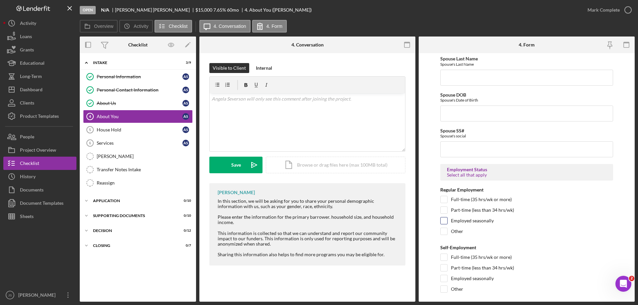
scroll to position [831, 0]
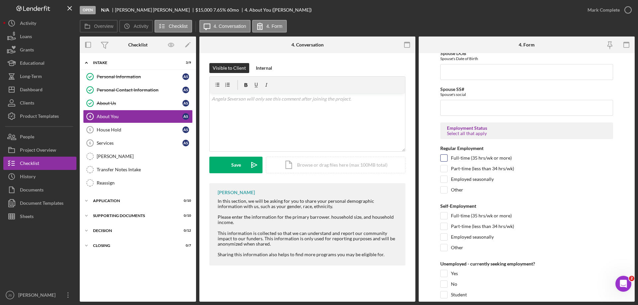
click at [443, 156] on input "Full-time (35 hrs/wk or more)" at bounding box center [444, 158] width 7 height 7
checkbox input "true"
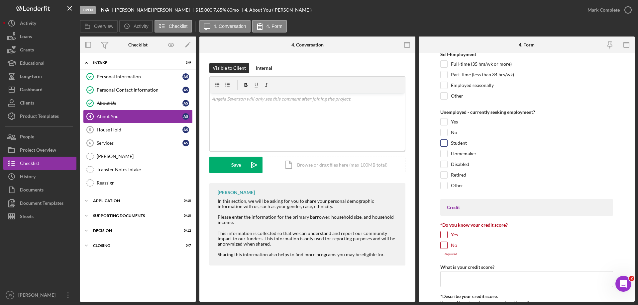
scroll to position [997, 0]
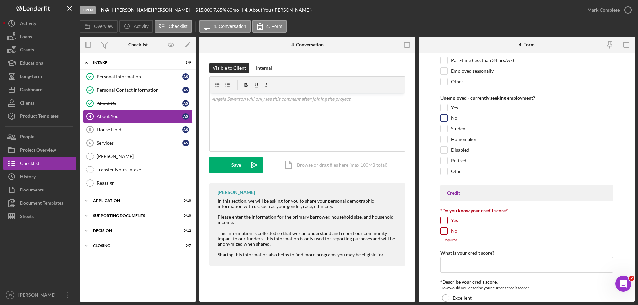
click at [443, 118] on input "No" at bounding box center [444, 118] width 7 height 7
checkbox input "true"
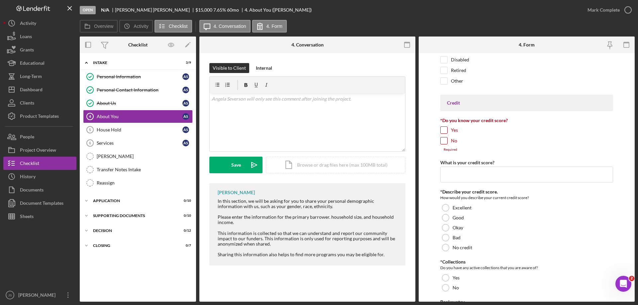
scroll to position [1097, 0]
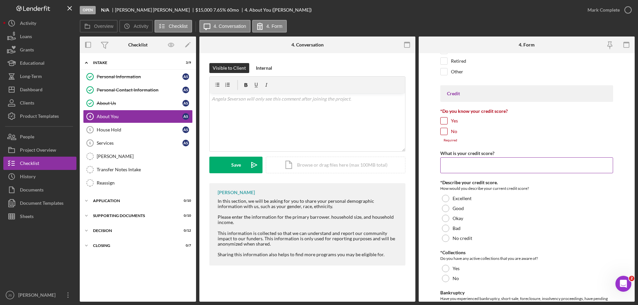
drag, startPoint x: 459, startPoint y: 170, endPoint x: 451, endPoint y: 162, distance: 10.6
click at [460, 169] on input "What is your credit score?" at bounding box center [526, 166] width 173 height 16
type input "513"
click at [444, 228] on div at bounding box center [445, 228] width 7 height 7
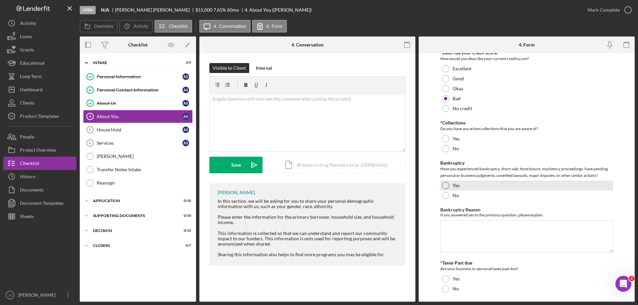
scroll to position [1230, 0]
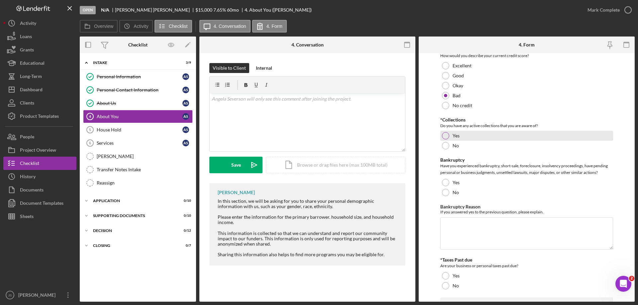
click at [446, 135] on div at bounding box center [445, 135] width 7 height 7
drag, startPoint x: 446, startPoint y: 192, endPoint x: 459, endPoint y: 202, distance: 16.9
click at [446, 192] on div at bounding box center [445, 192] width 7 height 7
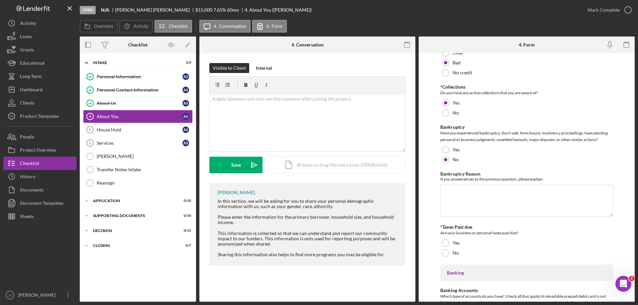
scroll to position [1330, 0]
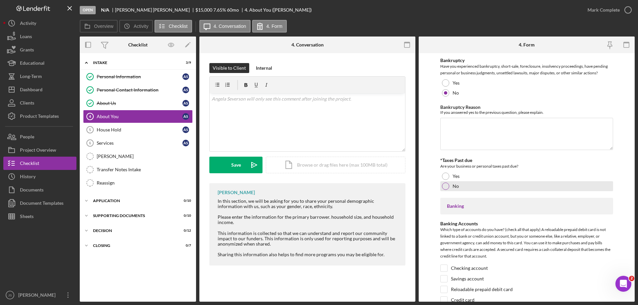
click at [446, 186] on div at bounding box center [445, 186] width 7 height 7
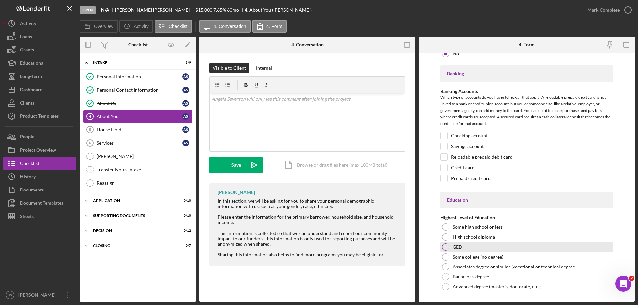
scroll to position [1462, 0]
click at [441, 136] on input "Checking account" at bounding box center [444, 135] width 7 height 7
checkbox input "true"
click at [445, 145] on input "Savings account" at bounding box center [444, 146] width 7 height 7
checkbox input "true"
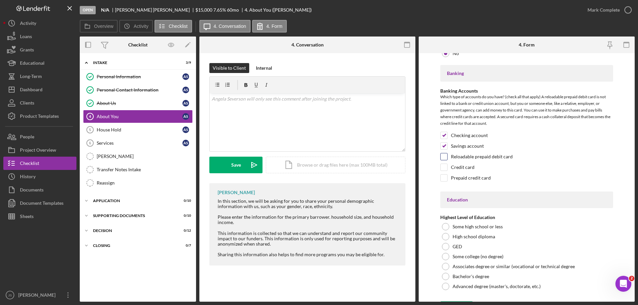
click at [444, 156] on input "Reloadable prepaid debit card" at bounding box center [444, 157] width 7 height 7
checkbox input "true"
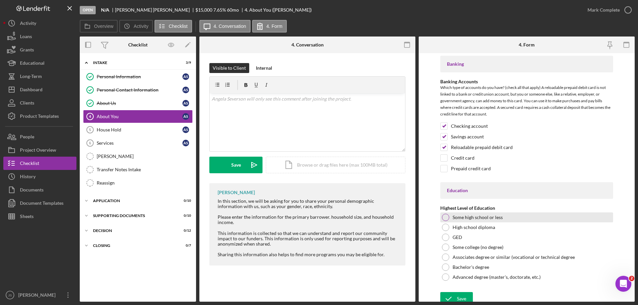
scroll to position [1476, 0]
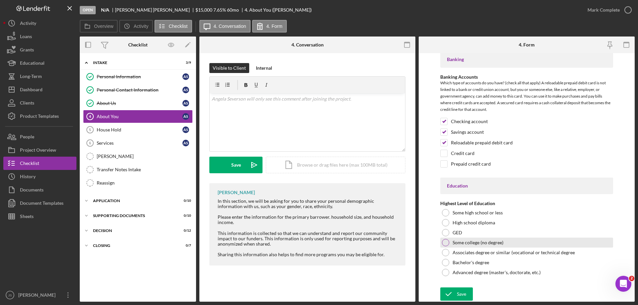
click at [443, 244] on div at bounding box center [445, 242] width 7 height 7
click at [460, 292] on div "Save" at bounding box center [461, 294] width 9 height 13
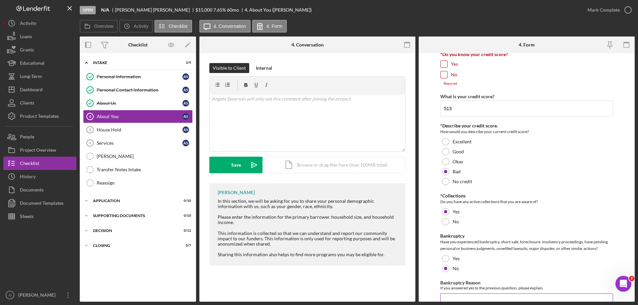
scroll to position [1152, 0]
click at [443, 66] on input "Yes" at bounding box center [444, 65] width 7 height 7
checkbox input "true"
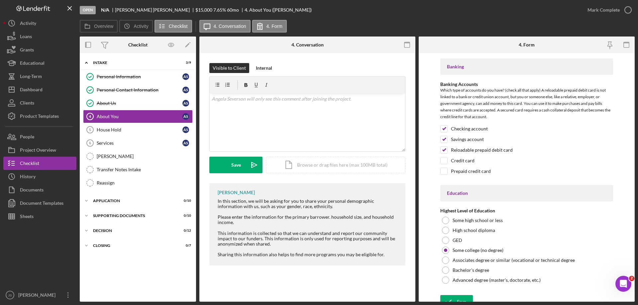
scroll to position [1473, 0]
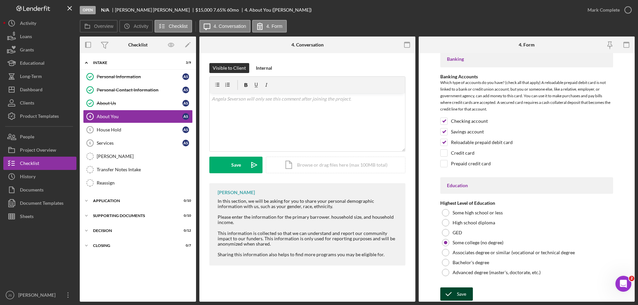
drag, startPoint x: 448, startPoint y: 291, endPoint x: 471, endPoint y: 301, distance: 24.9
click at [449, 291] on icon "submit" at bounding box center [448, 294] width 17 height 17
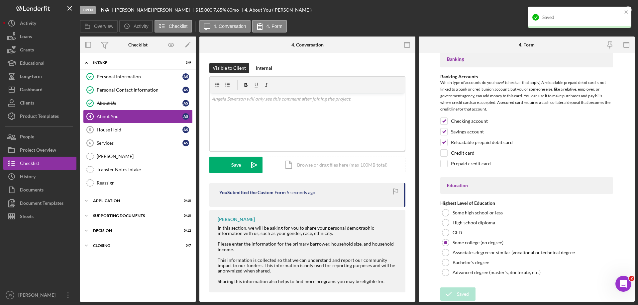
click at [484, 17] on div "Open N/A Angela Severson $15,000 $15,000 7.65 % 60 mo 4. About You (Angela S.)" at bounding box center [330, 10] width 501 height 20
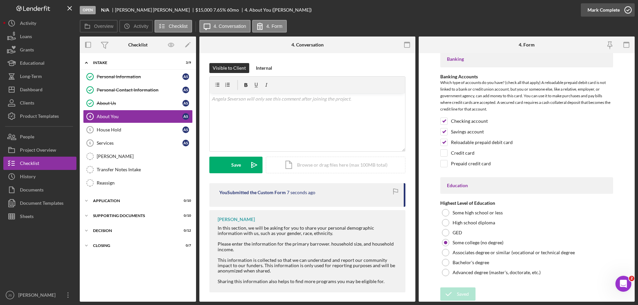
click at [630, 10] on icon "button" at bounding box center [628, 10] width 17 height 17
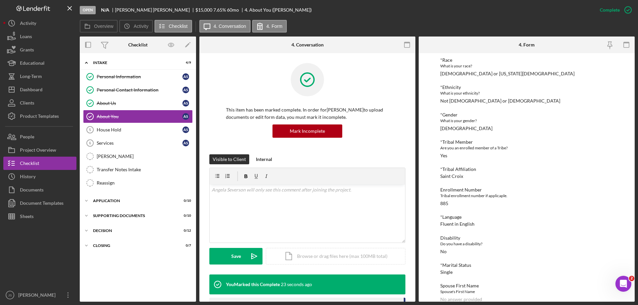
scroll to position [0, 0]
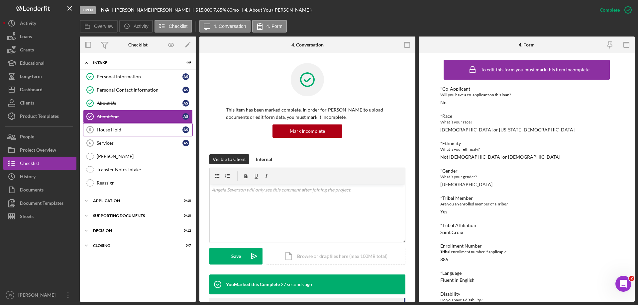
click at [132, 128] on div "House Hold" at bounding box center [140, 129] width 86 height 5
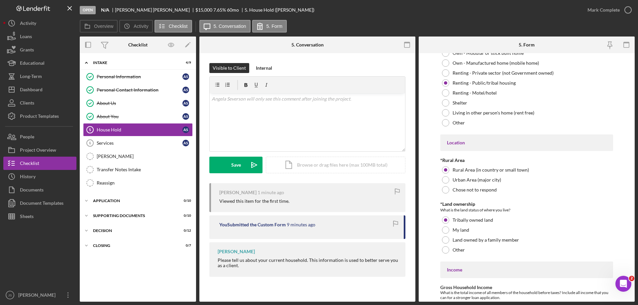
scroll to position [175, 0]
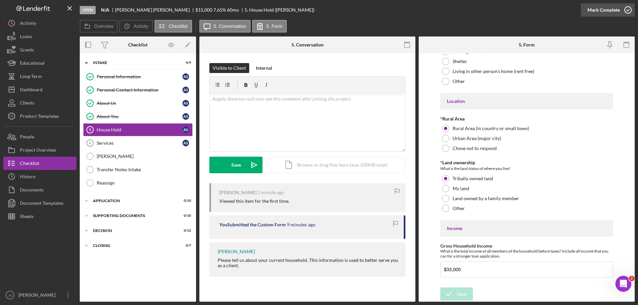
click at [627, 10] on icon "button" at bounding box center [628, 10] width 17 height 17
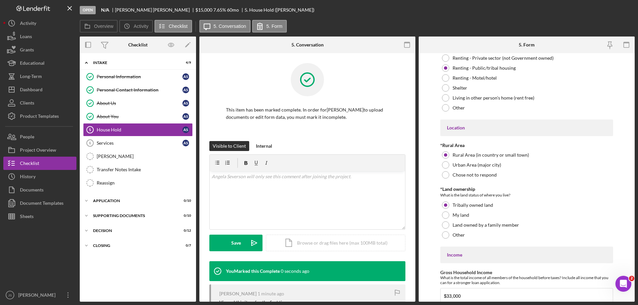
scroll to position [202, 0]
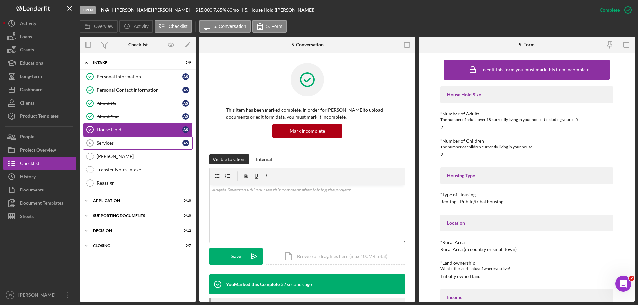
click at [124, 143] on div "Services" at bounding box center [140, 143] width 86 height 5
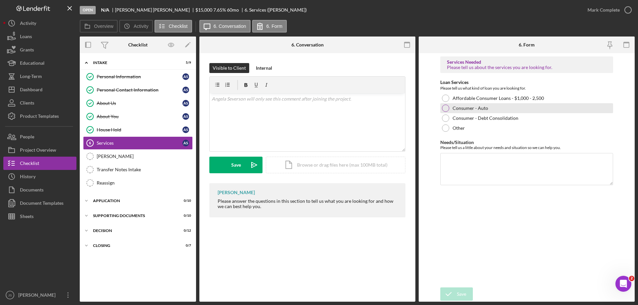
click at [446, 108] on div at bounding box center [445, 108] width 7 height 7
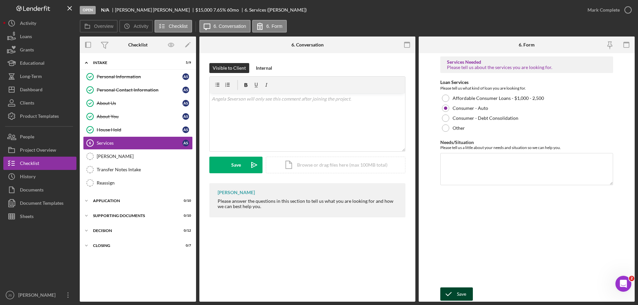
click at [464, 291] on div "Save" at bounding box center [461, 294] width 9 height 13
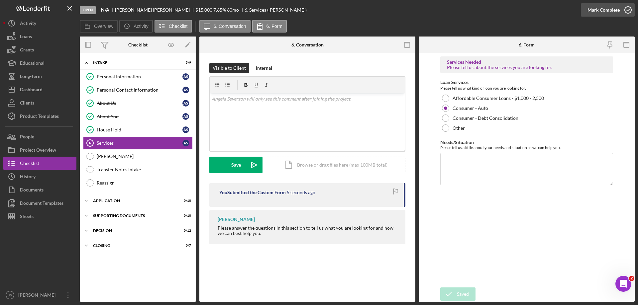
click at [630, 10] on icon "button" at bounding box center [628, 10] width 17 height 17
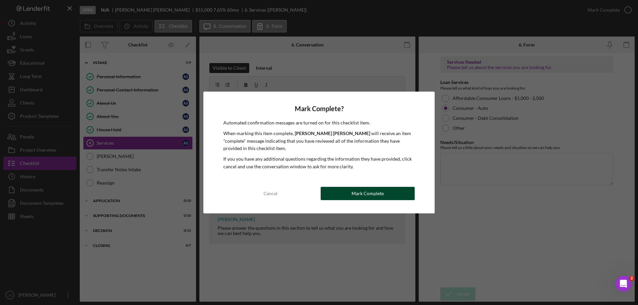
click at [373, 193] on div "Mark Complete" at bounding box center [368, 193] width 32 height 13
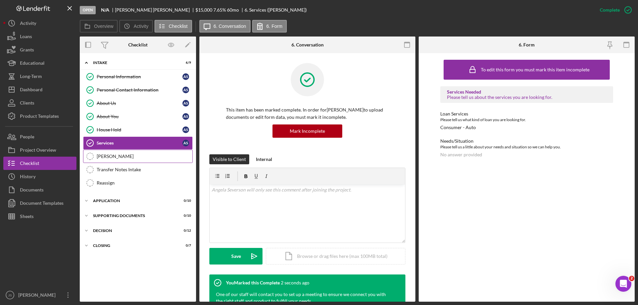
click at [131, 158] on div "OTIS" at bounding box center [145, 156] width 96 height 5
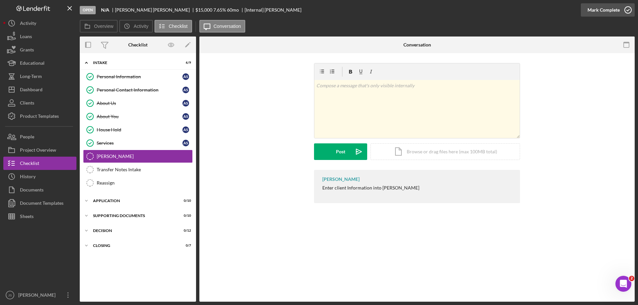
click at [629, 9] on icon "button" at bounding box center [628, 10] width 17 height 17
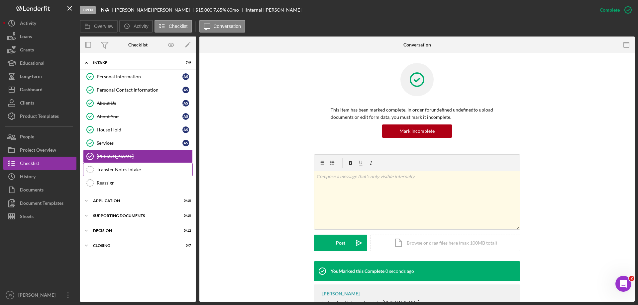
click at [144, 168] on div "Transfer Notes Intake" at bounding box center [145, 169] width 96 height 5
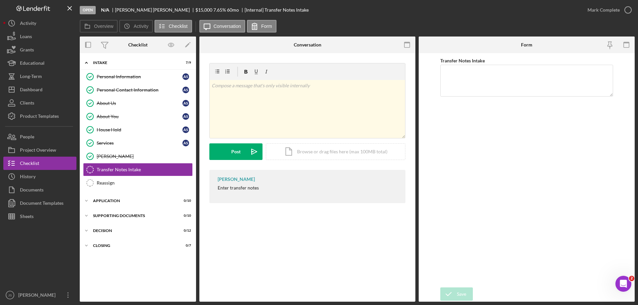
drag, startPoint x: 626, startPoint y: 8, endPoint x: 618, endPoint y: 17, distance: 12.1
click at [0, 0] on icon "button" at bounding box center [0, 0] width 0 height 0
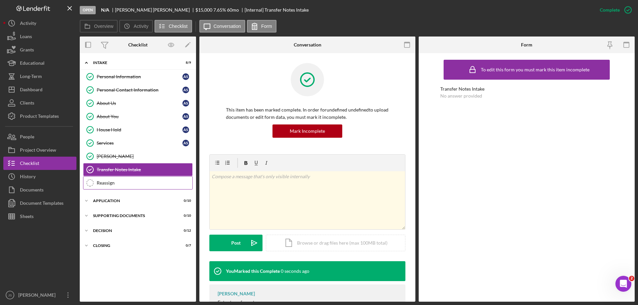
click at [128, 181] on div "Reassign" at bounding box center [145, 182] width 96 height 5
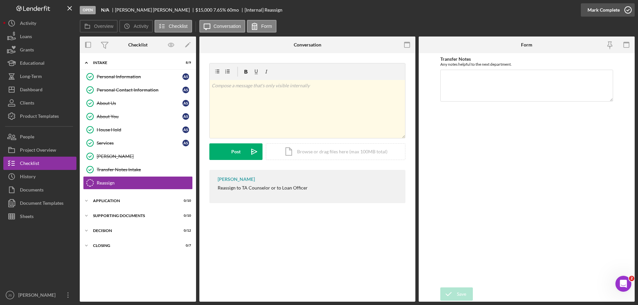
click at [630, 10] on icon "button" at bounding box center [628, 10] width 17 height 17
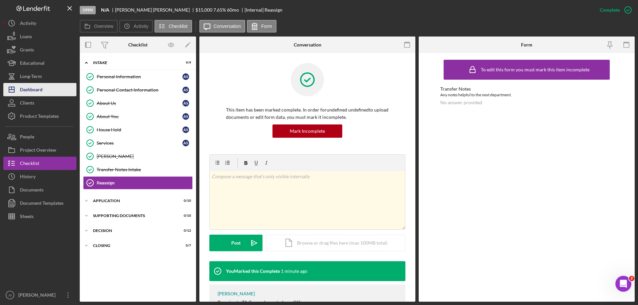
click at [30, 89] on div "Dashboard" at bounding box center [31, 90] width 23 height 15
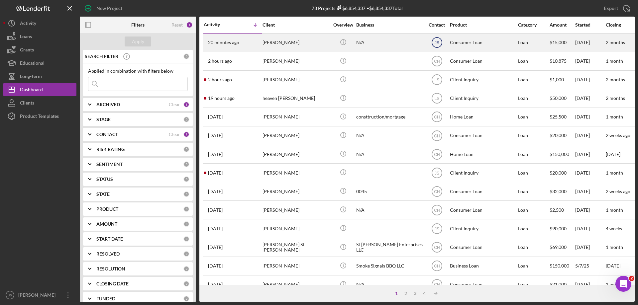
click at [435, 42] on text "JS" at bounding box center [436, 43] width 5 height 5
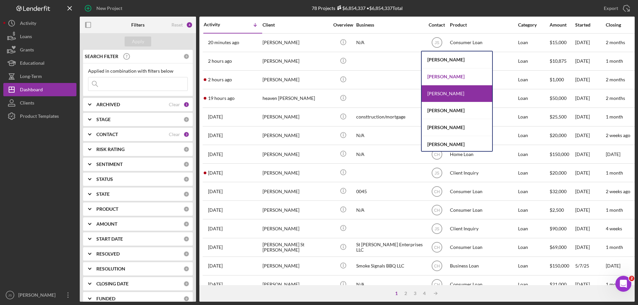
click at [449, 75] on div "[PERSON_NAME]" at bounding box center [457, 76] width 70 height 17
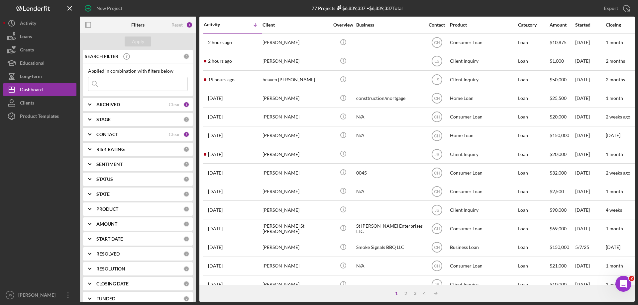
click at [120, 86] on input at bounding box center [137, 83] width 99 height 13
type input "marx"
click at [133, 40] on div "Apply" at bounding box center [138, 42] width 12 height 10
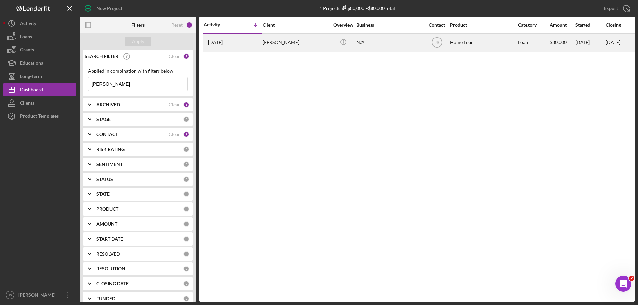
click at [310, 46] on div "Mandy Marx" at bounding box center [296, 43] width 66 height 18
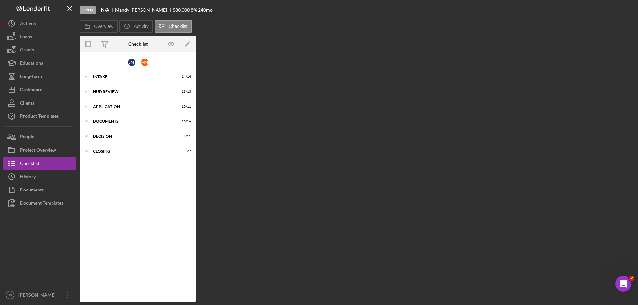
scroll to position [10, 0]
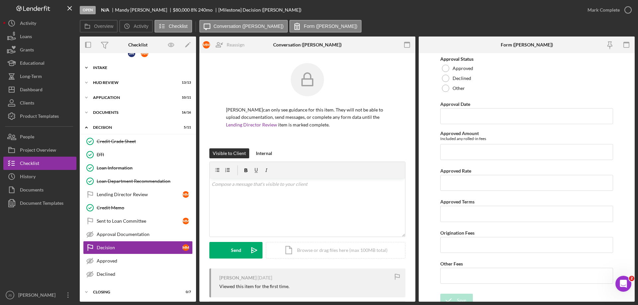
click at [86, 68] on polyline at bounding box center [86, 67] width 2 height 1
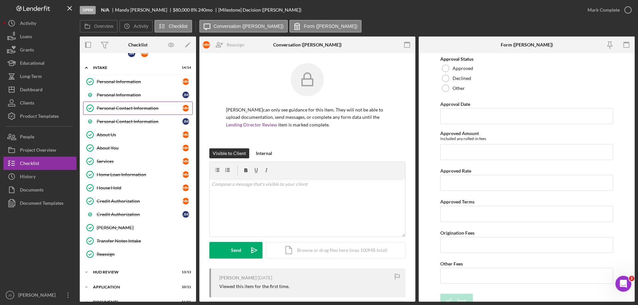
click at [129, 109] on div "Personal Contact Information" at bounding box center [140, 108] width 86 height 5
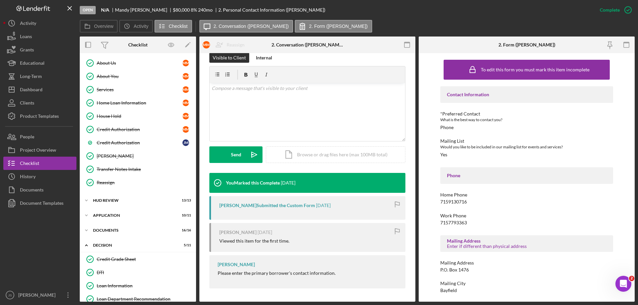
scroll to position [200, 0]
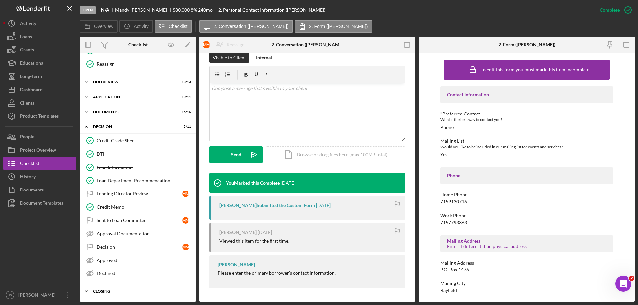
click at [84, 290] on icon "Icon/Expander" at bounding box center [86, 291] width 13 height 13
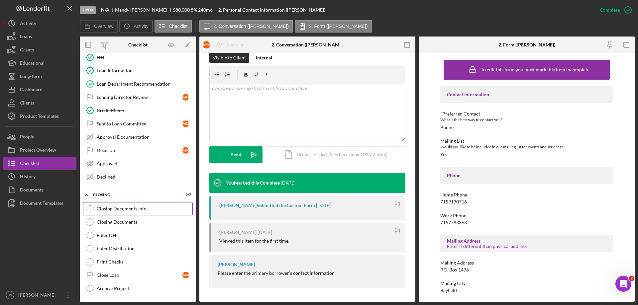
click at [157, 207] on div "Closing Documents Info" at bounding box center [145, 208] width 96 height 5
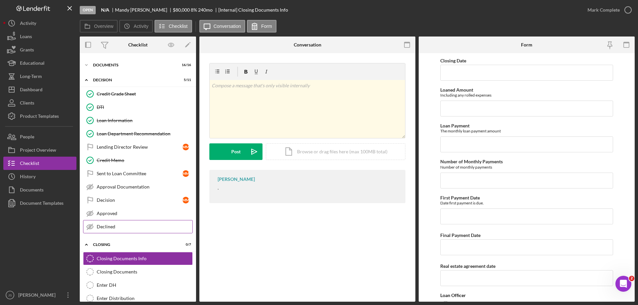
scroll to position [230, 0]
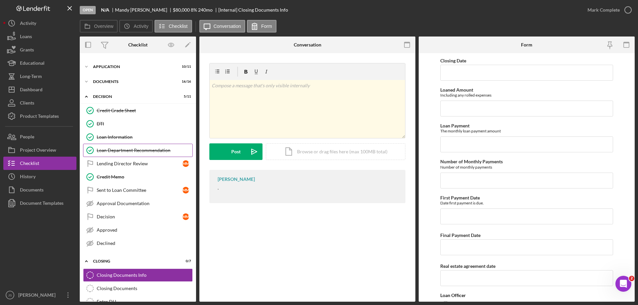
click at [154, 151] on div "Loan Department Recommendation" at bounding box center [145, 150] width 96 height 5
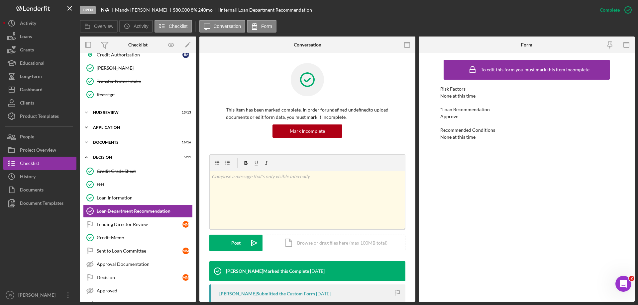
scroll to position [164, 0]
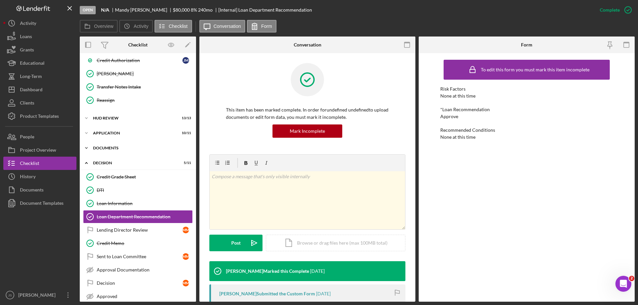
click at [86, 146] on icon "Icon/Expander" at bounding box center [86, 148] width 13 height 13
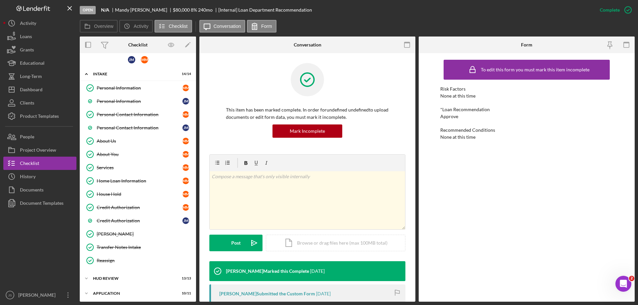
scroll to position [0, 0]
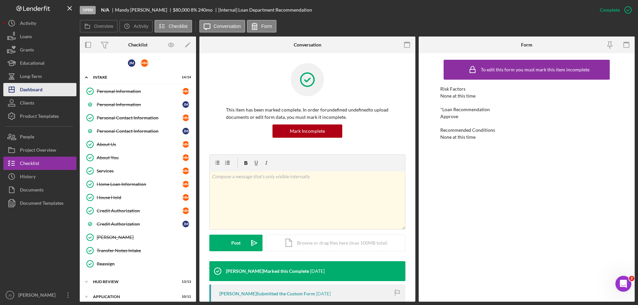
click at [49, 90] on button "Icon/Dashboard Dashboard" at bounding box center [39, 89] width 73 height 13
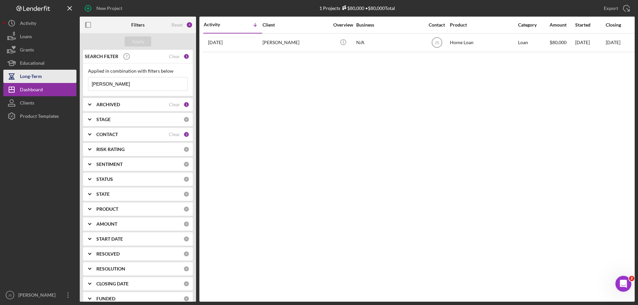
drag, startPoint x: 116, startPoint y: 84, endPoint x: 54, endPoint y: 79, distance: 61.7
click at [55, 79] on div "New Project 1 Projects $80,000 • $80,000 Total marx Export Icon/Export Filters …" at bounding box center [319, 151] width 632 height 302
type input "william"
click at [140, 39] on div "Apply" at bounding box center [138, 42] width 12 height 10
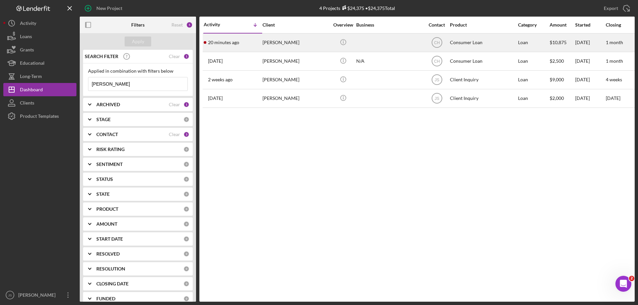
click at [391, 43] on div at bounding box center [389, 43] width 66 height 18
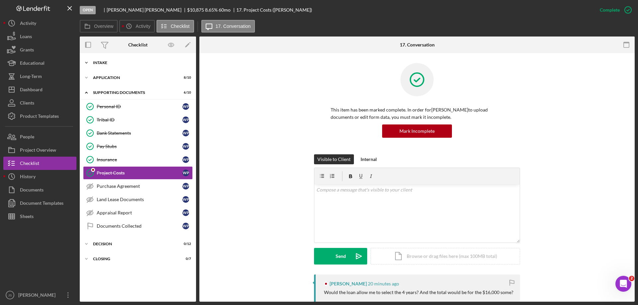
click at [86, 61] on icon "Icon/Expander" at bounding box center [86, 62] width 13 height 13
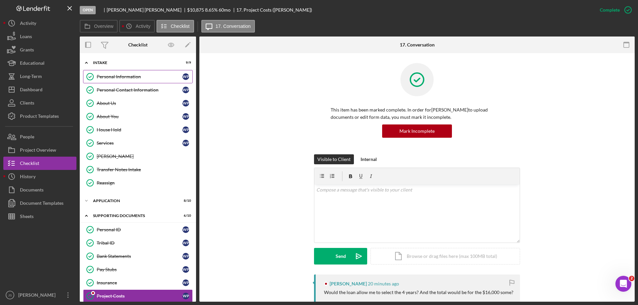
click at [130, 78] on div "Personal Information" at bounding box center [140, 76] width 86 height 5
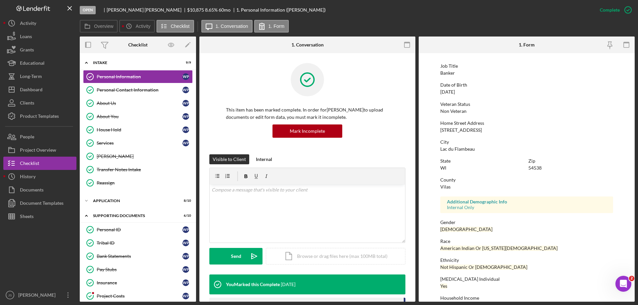
scroll to position [61, 0]
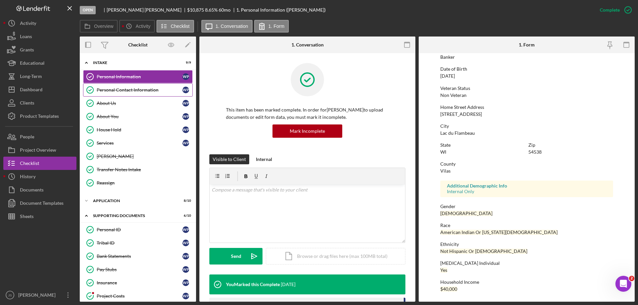
drag, startPoint x: 131, startPoint y: 88, endPoint x: 175, endPoint y: 96, distance: 43.9
click at [132, 88] on div "Personal Contact Information" at bounding box center [140, 89] width 86 height 5
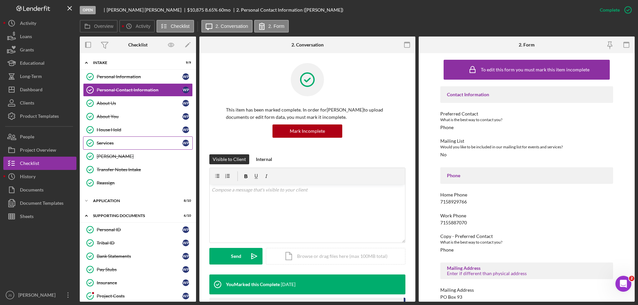
click at [125, 143] on div "Services" at bounding box center [140, 143] width 86 height 5
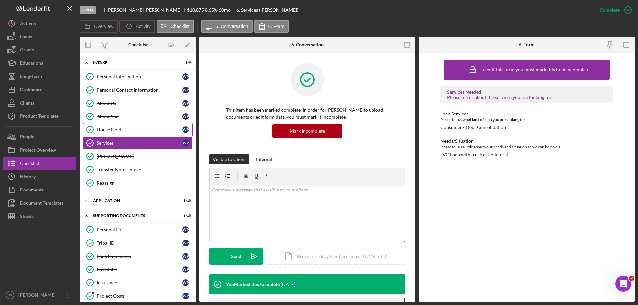
click at [142, 131] on div "House Hold" at bounding box center [140, 129] width 86 height 5
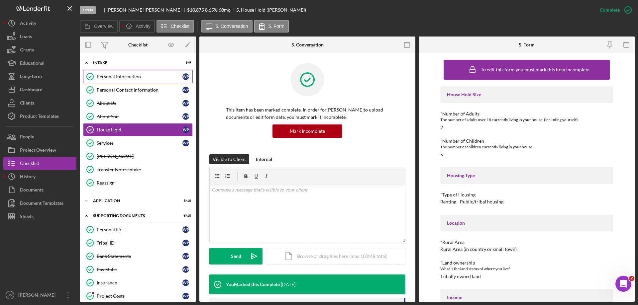
click at [122, 77] on div "Personal Information" at bounding box center [140, 76] width 86 height 5
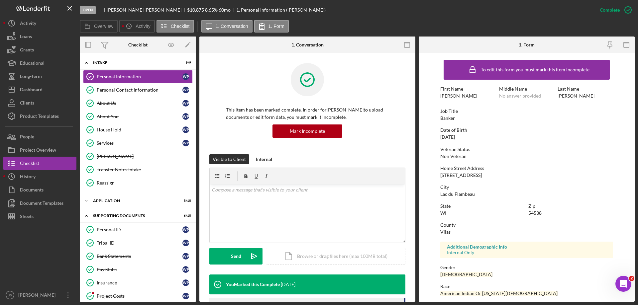
scroll to position [61, 0]
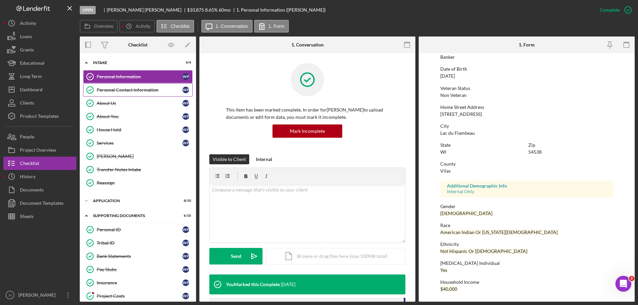
click at [136, 88] on div "Personal Contact Information" at bounding box center [140, 89] width 86 height 5
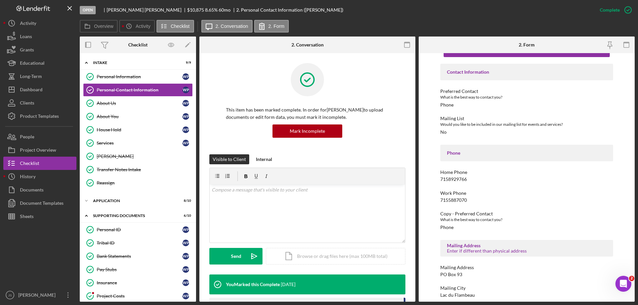
scroll to position [70, 0]
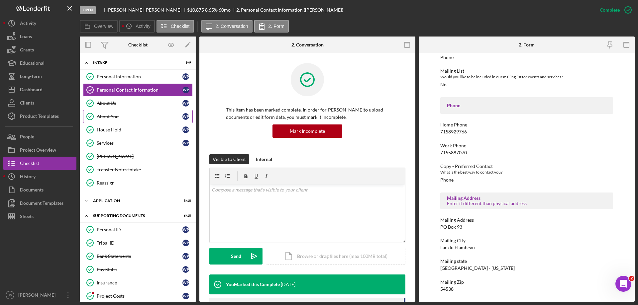
drag, startPoint x: 136, startPoint y: 115, endPoint x: 142, endPoint y: 117, distance: 5.5
click at [137, 116] on div "About You" at bounding box center [140, 116] width 86 height 5
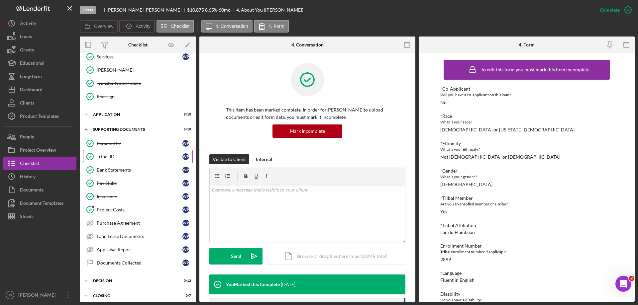
scroll to position [91, 0]
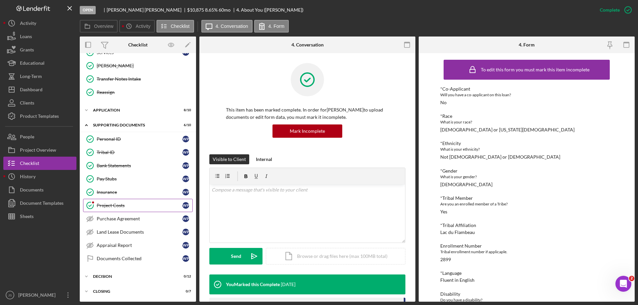
click at [112, 207] on div "Project Costs" at bounding box center [140, 205] width 86 height 5
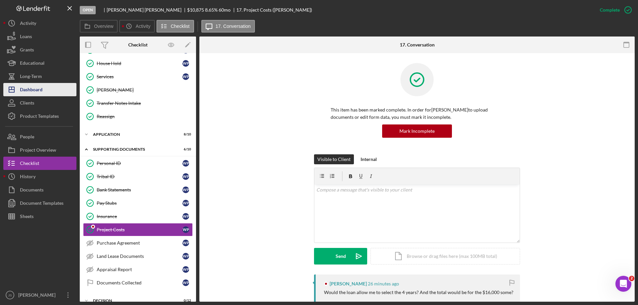
click at [46, 90] on button "Icon/Dashboard Dashboard" at bounding box center [39, 89] width 73 height 13
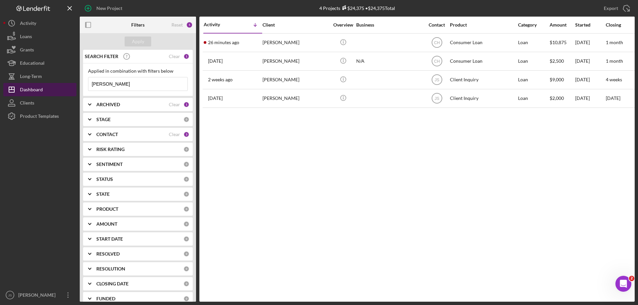
drag, startPoint x: 102, startPoint y: 84, endPoint x: 7, endPoint y: 93, distance: 95.8
click at [43, 95] on div "New Project 4 Projects $24,375 • $24,375 Total william Export Icon/Export Filte…" at bounding box center [319, 151] width 632 height 302
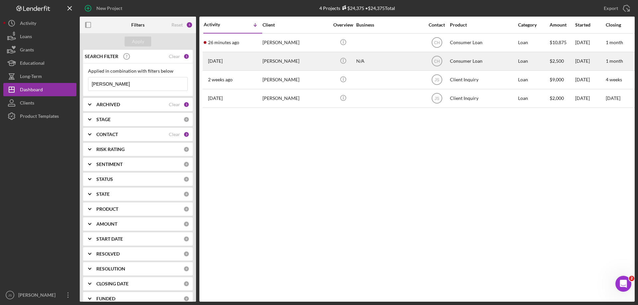
click at [398, 64] on div "N/A" at bounding box center [389, 62] width 66 height 18
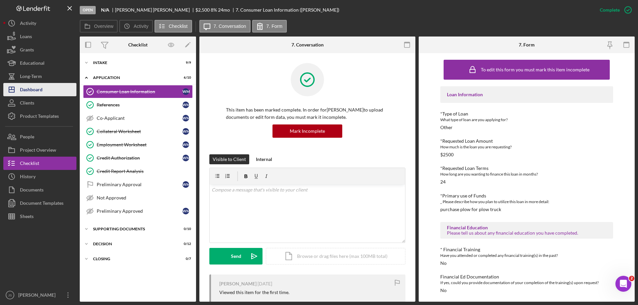
click at [35, 87] on div "Dashboard" at bounding box center [31, 90] width 23 height 15
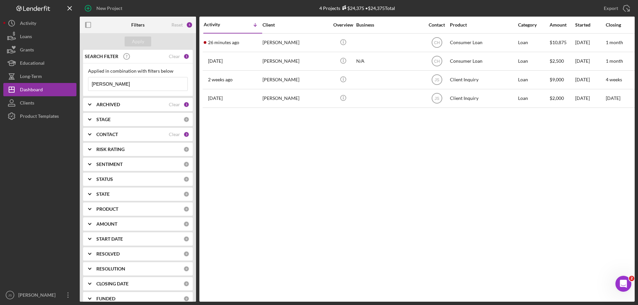
drag, startPoint x: 34, startPoint y: 75, endPoint x: 0, endPoint y: 76, distance: 33.6
click at [0, 76] on div "New Project 4 Projects $24,375 • $24,375 Total william Export Icon/Export Filte…" at bounding box center [319, 152] width 638 height 305
click at [140, 41] on div "Apply" at bounding box center [138, 42] width 12 height 10
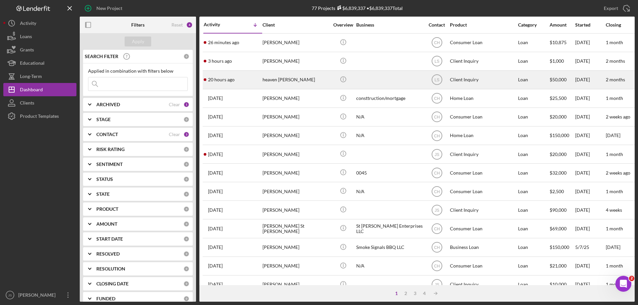
click at [320, 86] on div "heaven [PERSON_NAME]" at bounding box center [296, 80] width 66 height 18
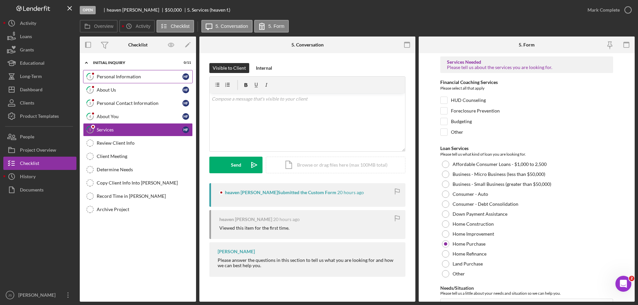
click at [151, 76] on div "Personal Information" at bounding box center [140, 76] width 86 height 5
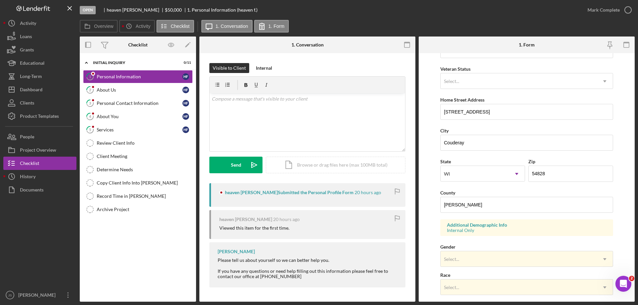
scroll to position [100, 0]
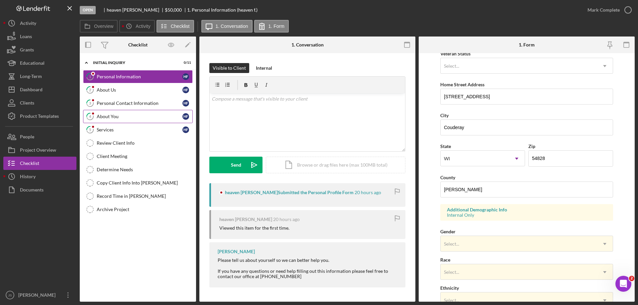
click at [127, 117] on div "About You" at bounding box center [140, 116] width 86 height 5
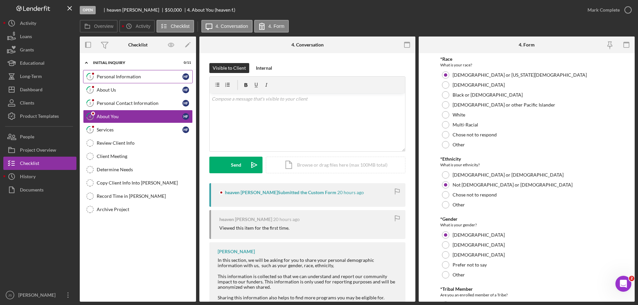
click at [149, 75] on div "Personal Information" at bounding box center [140, 76] width 86 height 5
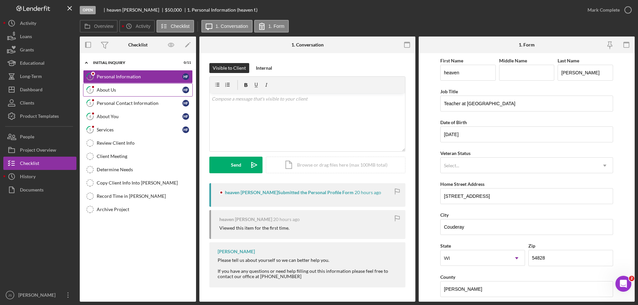
click at [113, 87] on div "About Us" at bounding box center [140, 89] width 86 height 5
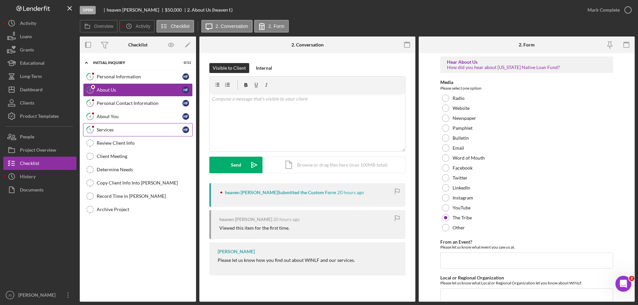
click at [125, 128] on div "Services" at bounding box center [140, 129] width 86 height 5
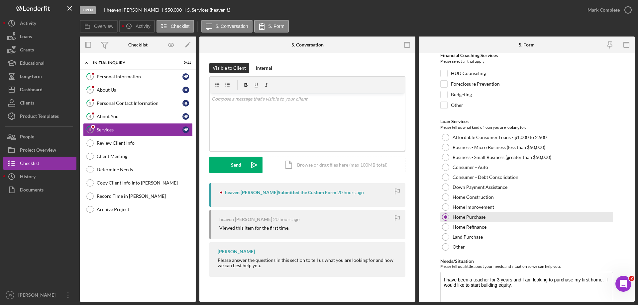
scroll to position [55, 0]
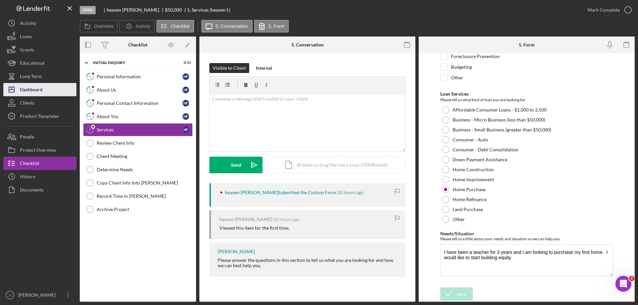
click at [50, 88] on button "Icon/Dashboard Dashboard" at bounding box center [39, 89] width 73 height 13
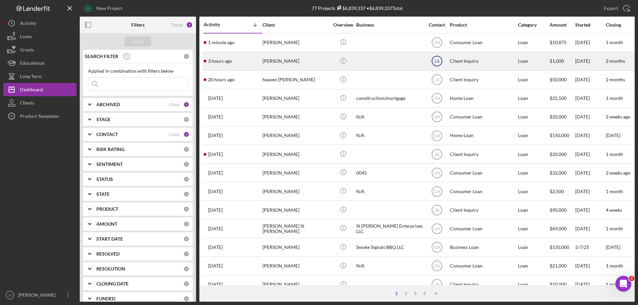
click at [438, 60] on text "LS" at bounding box center [436, 61] width 5 height 5
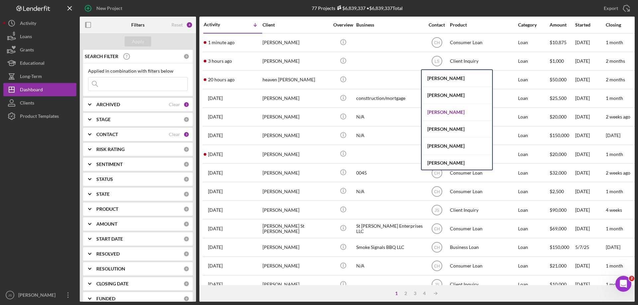
click at [449, 113] on div "[PERSON_NAME]" at bounding box center [457, 112] width 70 height 17
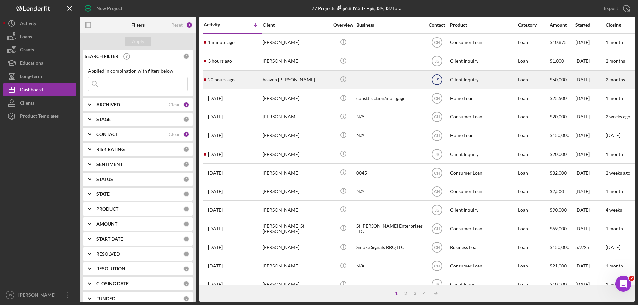
click at [437, 79] on text "LS" at bounding box center [436, 80] width 5 height 5
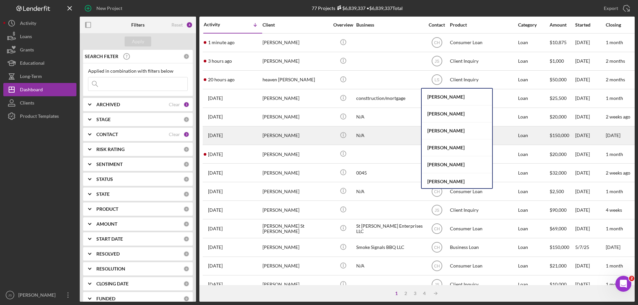
click at [449, 131] on div "[PERSON_NAME]" at bounding box center [457, 131] width 70 height 17
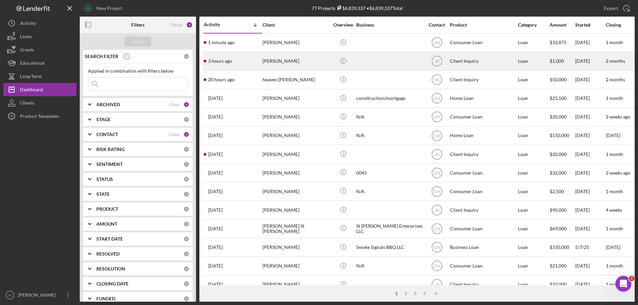
click at [311, 64] on div "[PERSON_NAME]" at bounding box center [296, 62] width 66 height 18
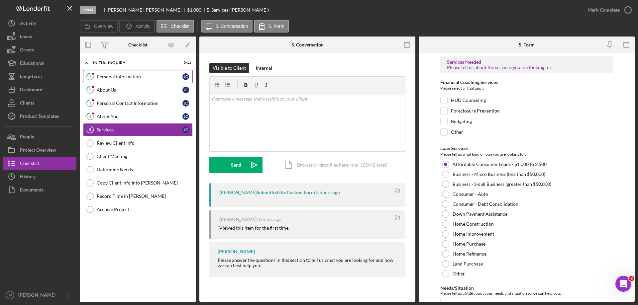
click at [152, 75] on div "Personal Information" at bounding box center [140, 76] width 86 height 5
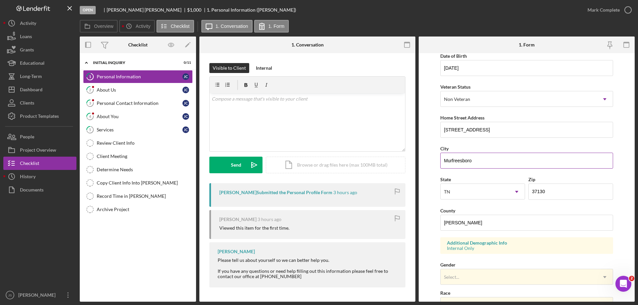
scroll to position [195, 0]
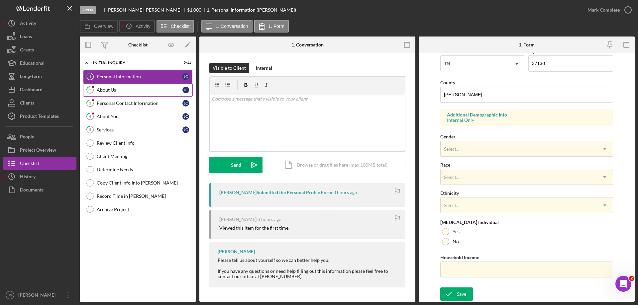
click at [145, 88] on div "About Us" at bounding box center [140, 89] width 86 height 5
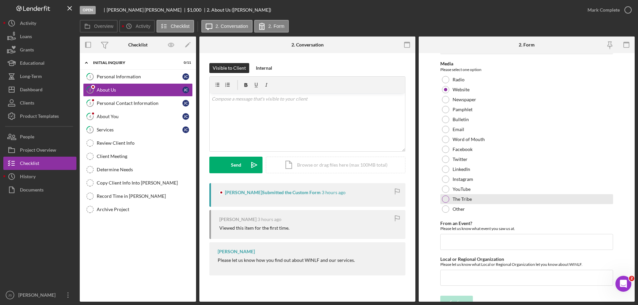
scroll to position [27, 0]
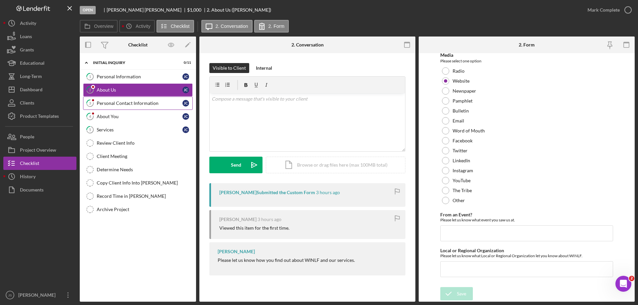
click at [142, 102] on div "Personal Contact Information" at bounding box center [140, 103] width 86 height 5
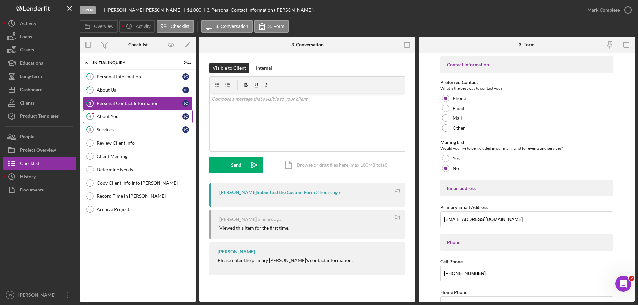
click at [140, 116] on div "About You" at bounding box center [140, 116] width 86 height 5
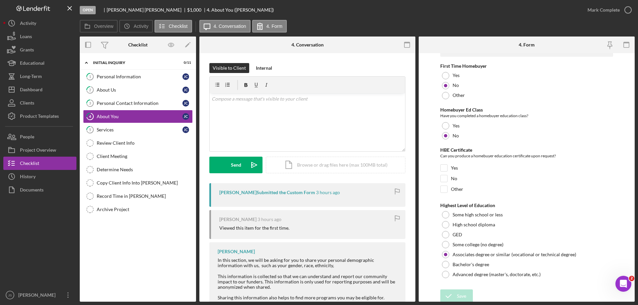
scroll to position [1382, 0]
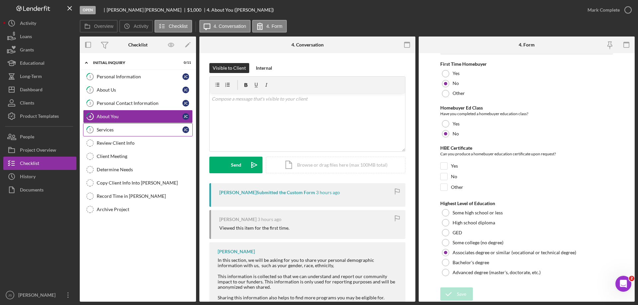
click at [128, 132] on div "Services" at bounding box center [140, 129] width 86 height 5
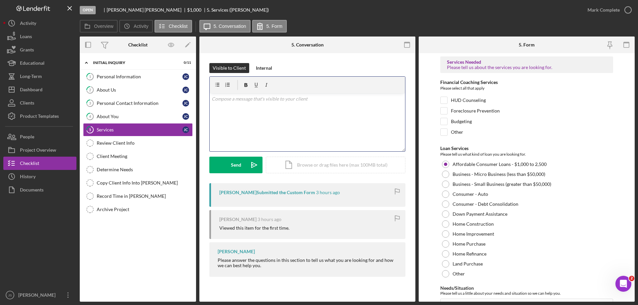
click at [261, 114] on div "v Color teal Color pink Remove color Add row above Add row below Add column bef…" at bounding box center [307, 122] width 195 height 58
click at [247, 109] on p "I am sorry, we are only servicing Wisconsin at this time. You have to be a trib…" at bounding box center [308, 102] width 192 height 15
click at [321, 105] on p "I am sorry, we are only servicing Wisconsin at this time. You have to be a trib…" at bounding box center [308, 102] width 192 height 15
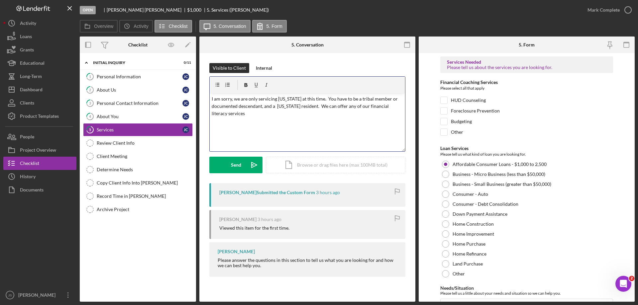
click at [233, 114] on p "I am sorry, we are only servicing Wisconsin at this time. You have to be a trib…" at bounding box center [308, 106] width 192 height 22
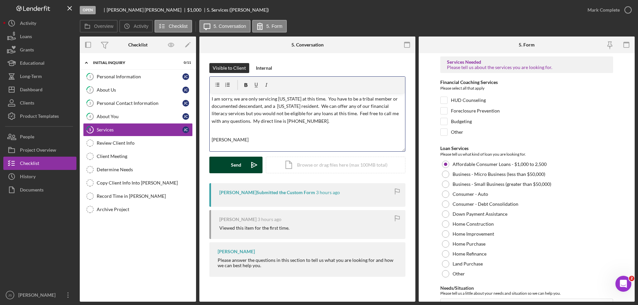
click at [228, 165] on button "Send Icon/icon-invite-send" at bounding box center [235, 165] width 53 height 17
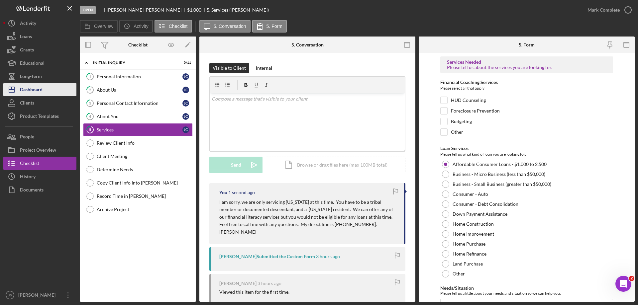
click at [48, 90] on button "Icon/Dashboard Dashboard" at bounding box center [39, 89] width 73 height 13
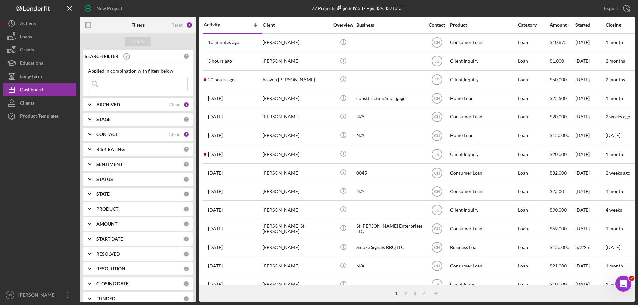
click at [128, 81] on input at bounding box center [137, 83] width 99 height 13
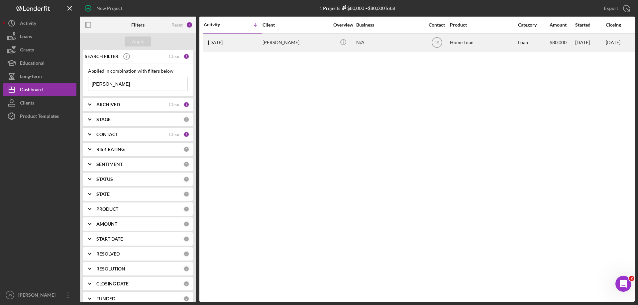
type input "marx"
click at [295, 46] on div "Mandy Marx" at bounding box center [296, 43] width 66 height 18
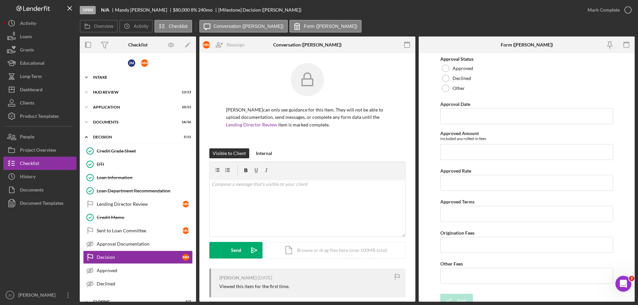
click at [85, 77] on polyline at bounding box center [86, 77] width 2 height 1
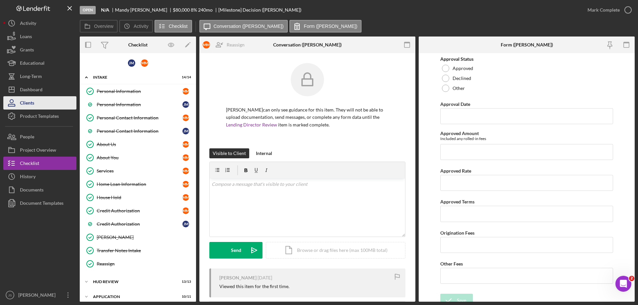
click at [29, 104] on div "Clients" at bounding box center [27, 103] width 14 height 15
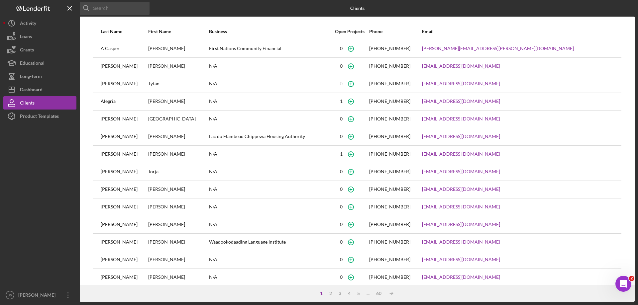
click at [130, 10] on input at bounding box center [115, 8] width 70 height 13
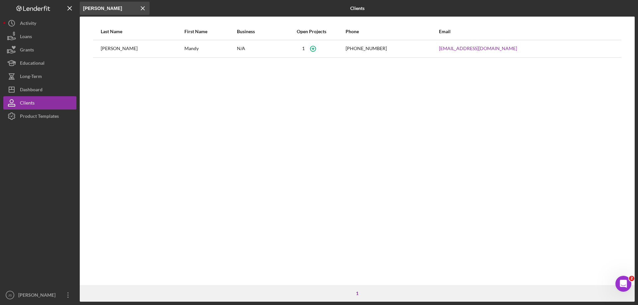
type input "marx"
click at [45, 88] on button "Icon/Dashboard Dashboard" at bounding box center [39, 89] width 73 height 13
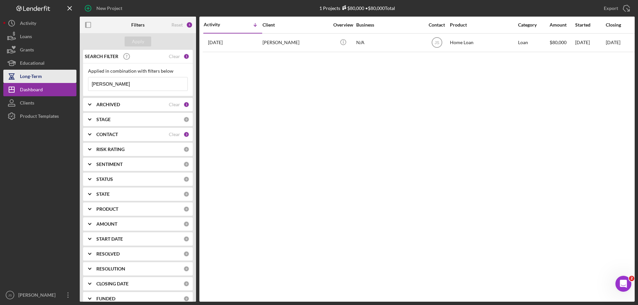
drag, startPoint x: 108, startPoint y: 86, endPoint x: 65, endPoint y: 76, distance: 43.5
click at [65, 77] on div "New Project 1 Projects $80,000 • $80,000 Total marx Export Icon/Export Filters …" at bounding box center [319, 151] width 632 height 302
click at [141, 40] on div "Apply" at bounding box center [138, 42] width 12 height 10
